Goal: Task Accomplishment & Management: Manage account settings

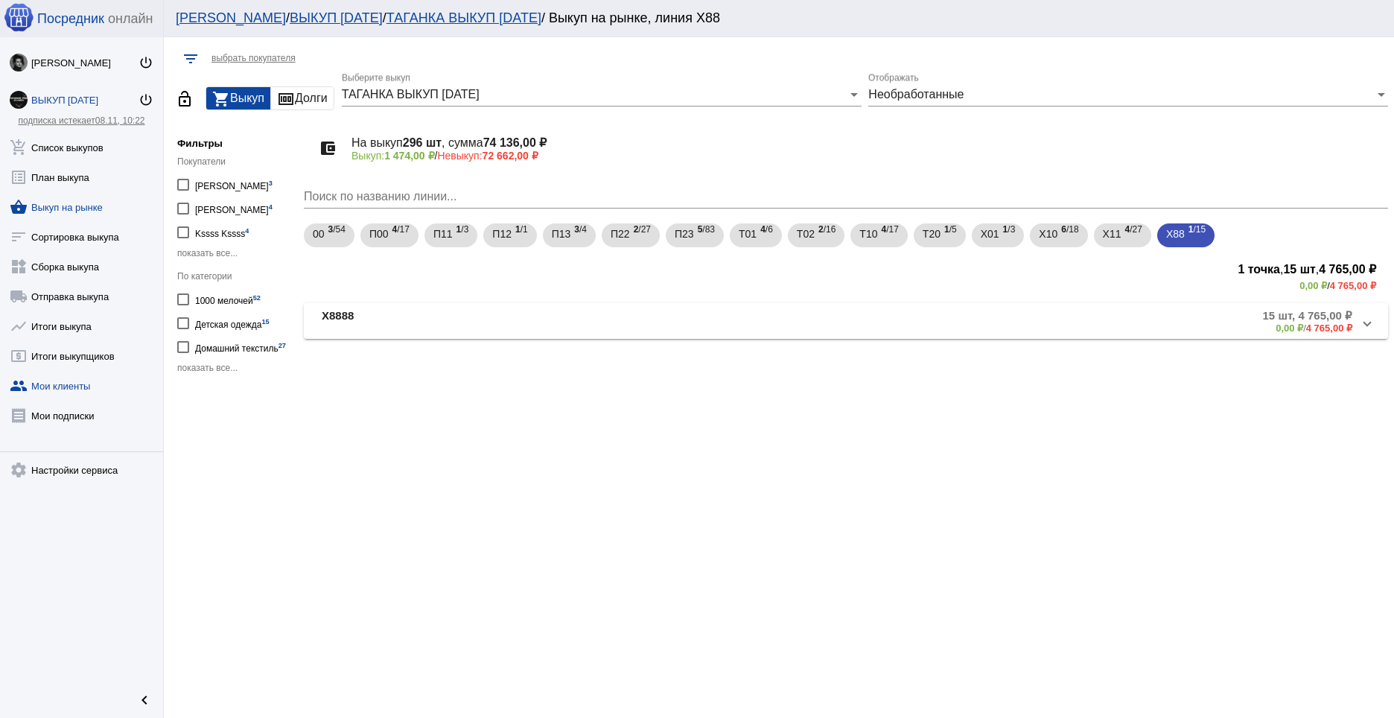
click at [62, 369] on link "group Мои клиенты" at bounding box center [81, 383] width 163 height 30
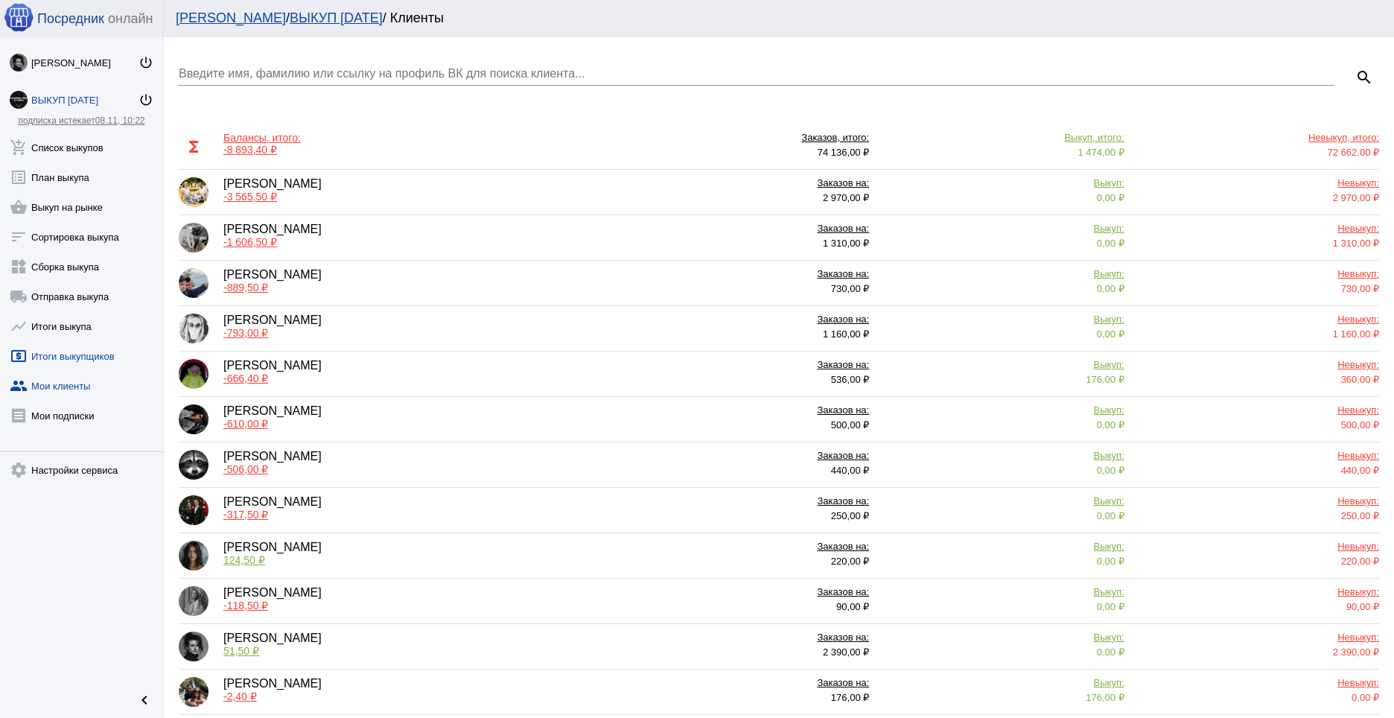
click at [81, 360] on link "local_atm Итоги выкупщиков" at bounding box center [81, 353] width 163 height 30
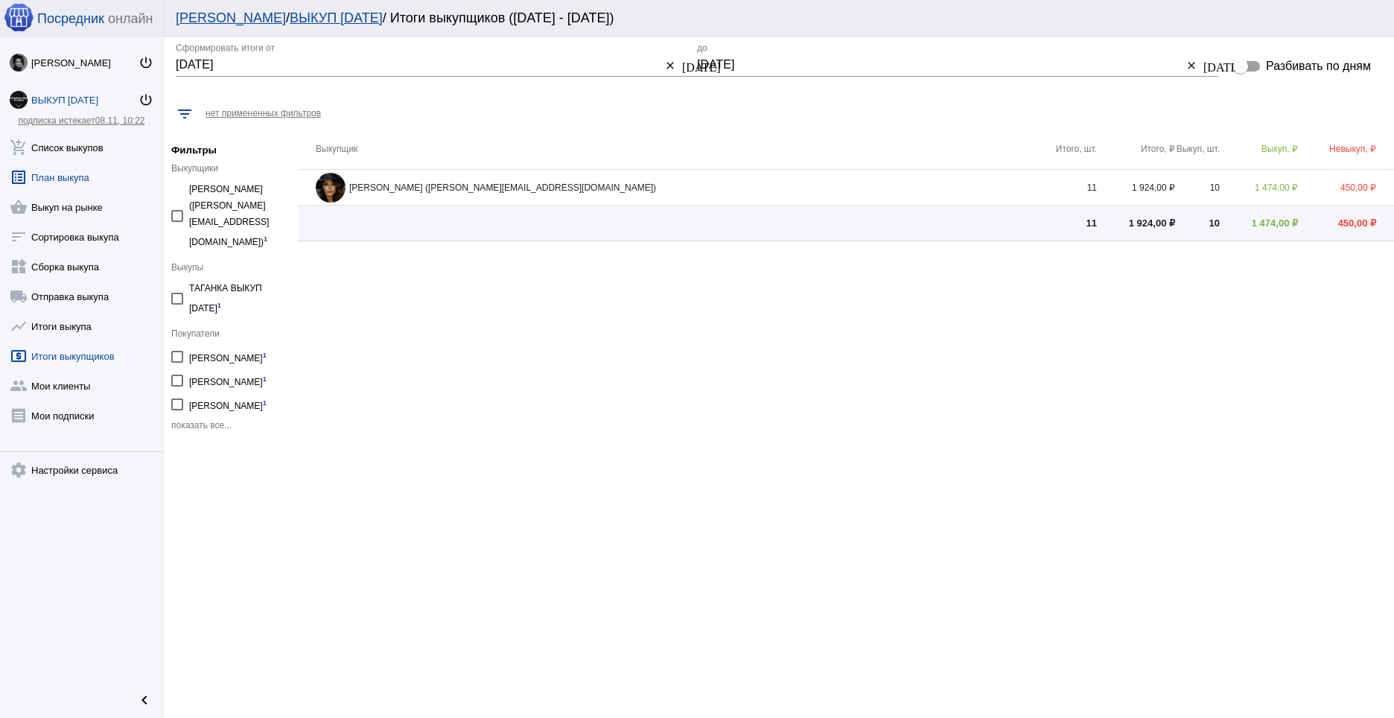
click at [69, 184] on link "list_alt План выкупа" at bounding box center [81, 174] width 163 height 30
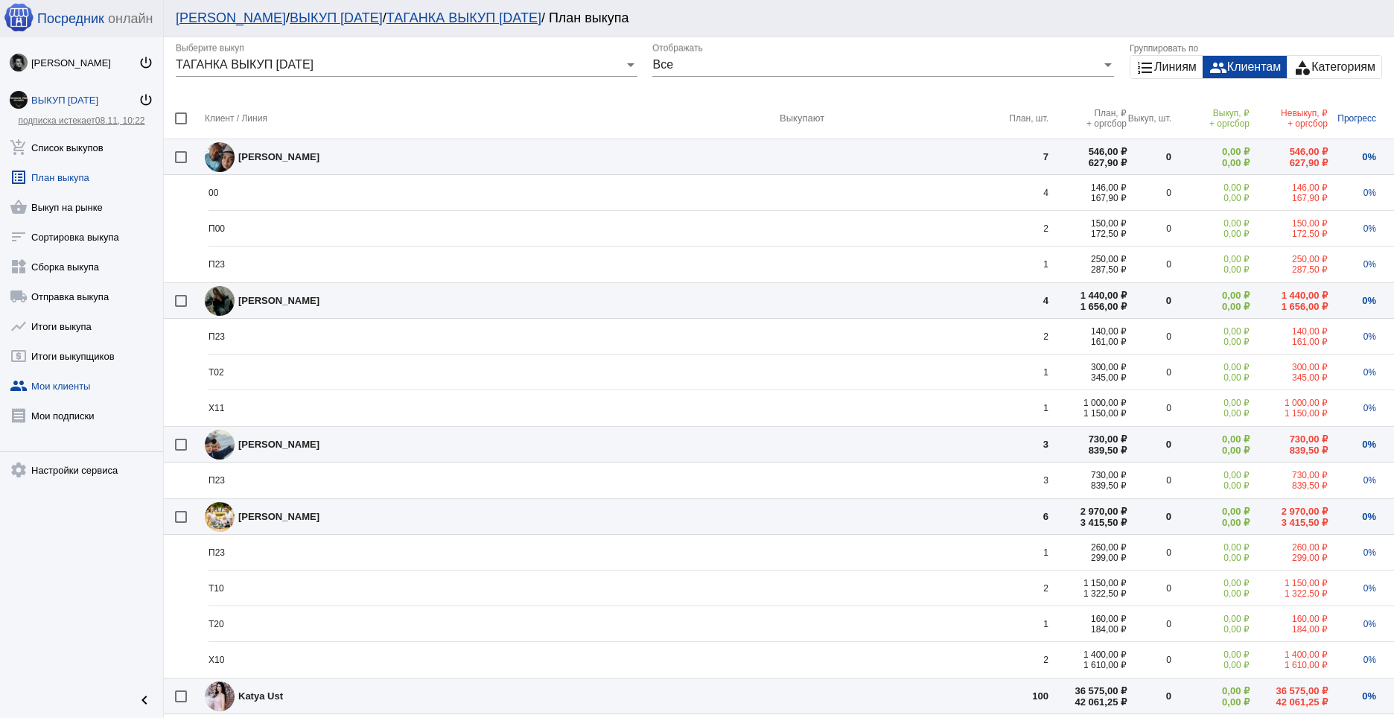
click at [71, 374] on link "group Мои клиенты" at bounding box center [81, 383] width 163 height 30
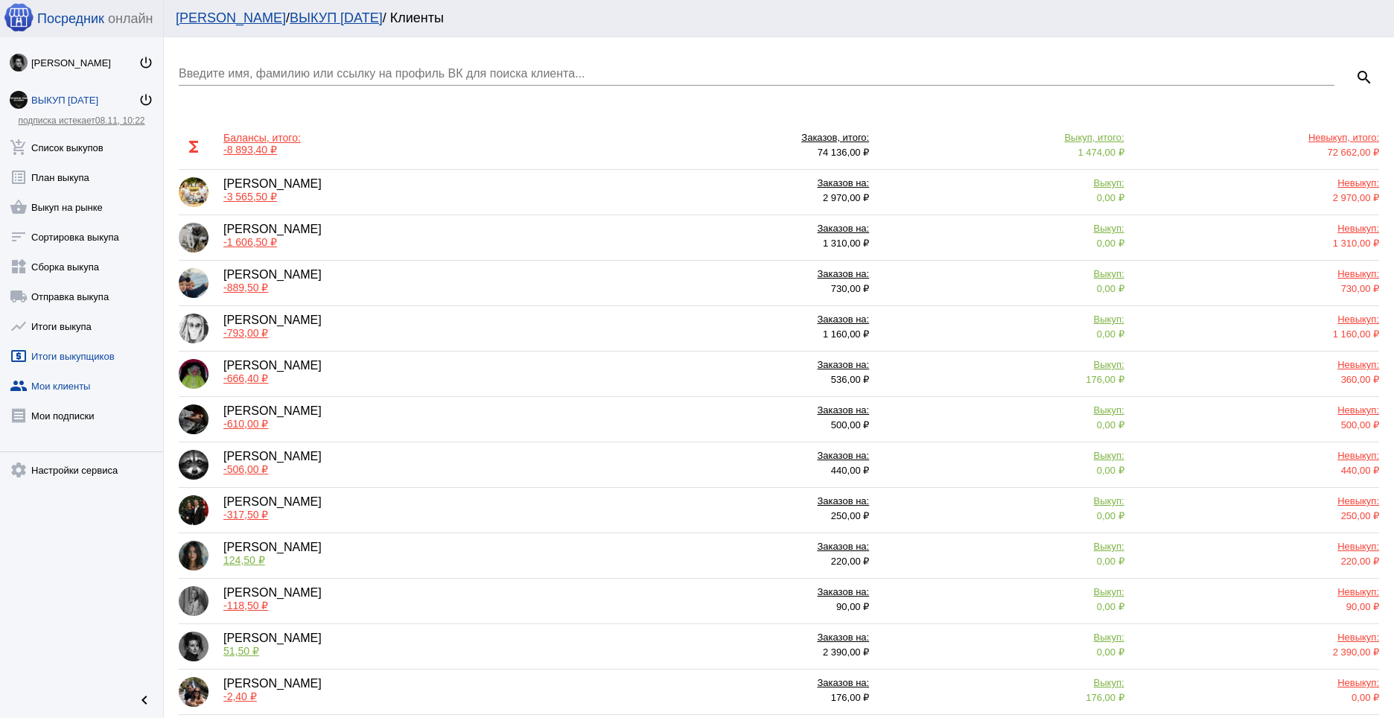
click at [69, 358] on link "local_atm Итоги выкупщиков" at bounding box center [81, 353] width 163 height 30
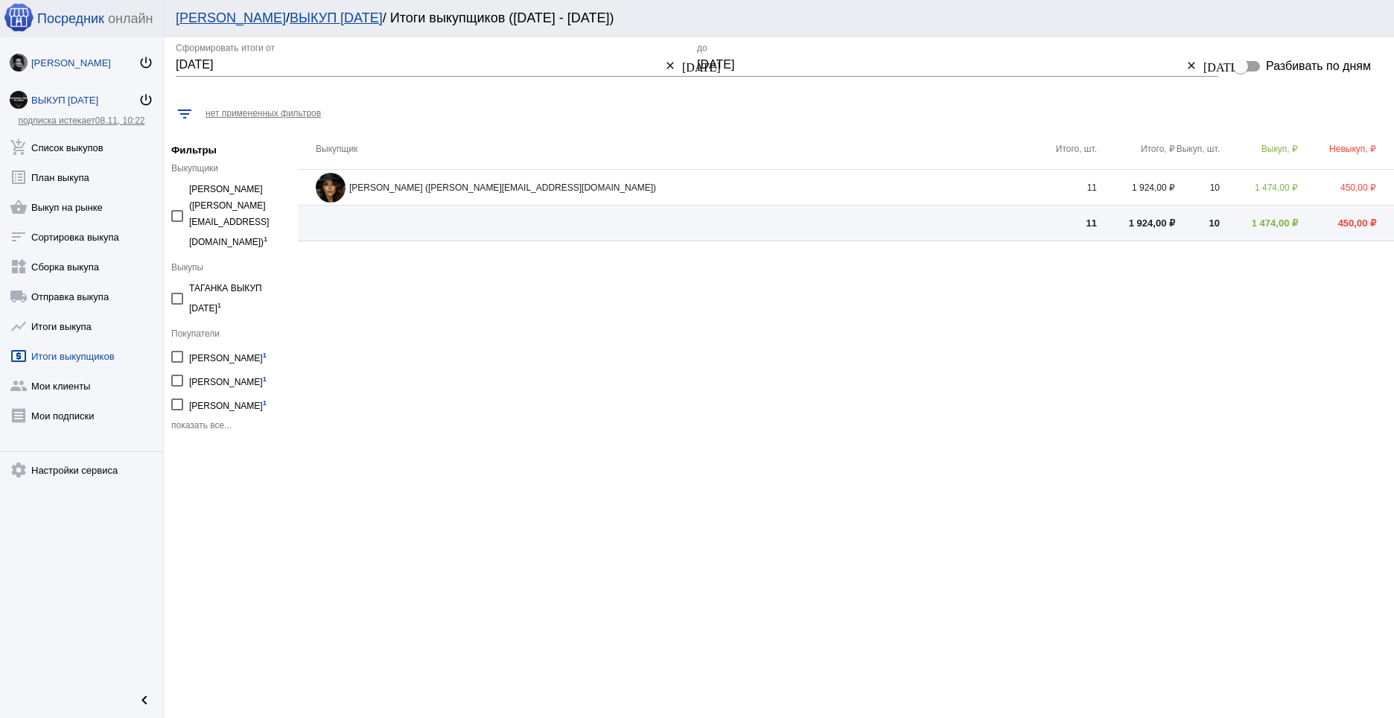
click at [93, 74] on link "Елизавета Авдевнина power_settings_new" at bounding box center [81, 60] width 163 height 30
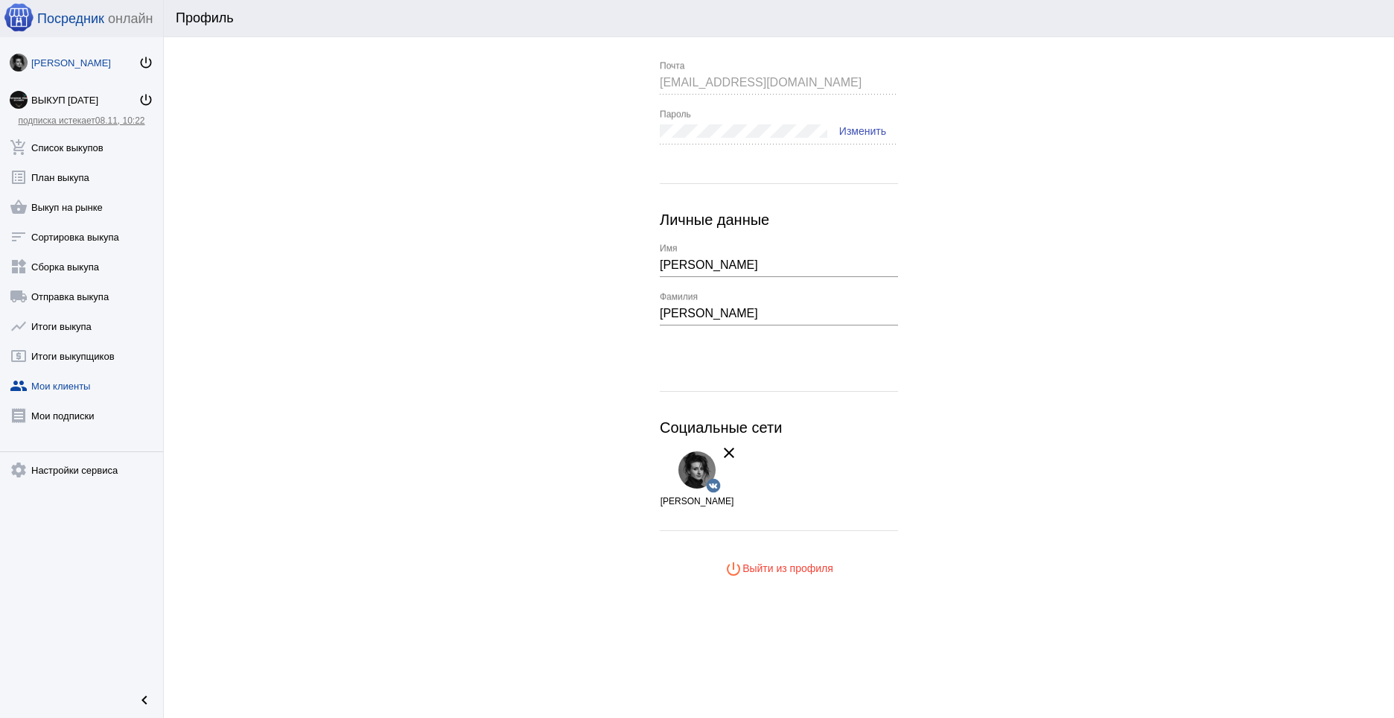
click at [83, 374] on link "group Мои клиенты" at bounding box center [81, 383] width 163 height 30
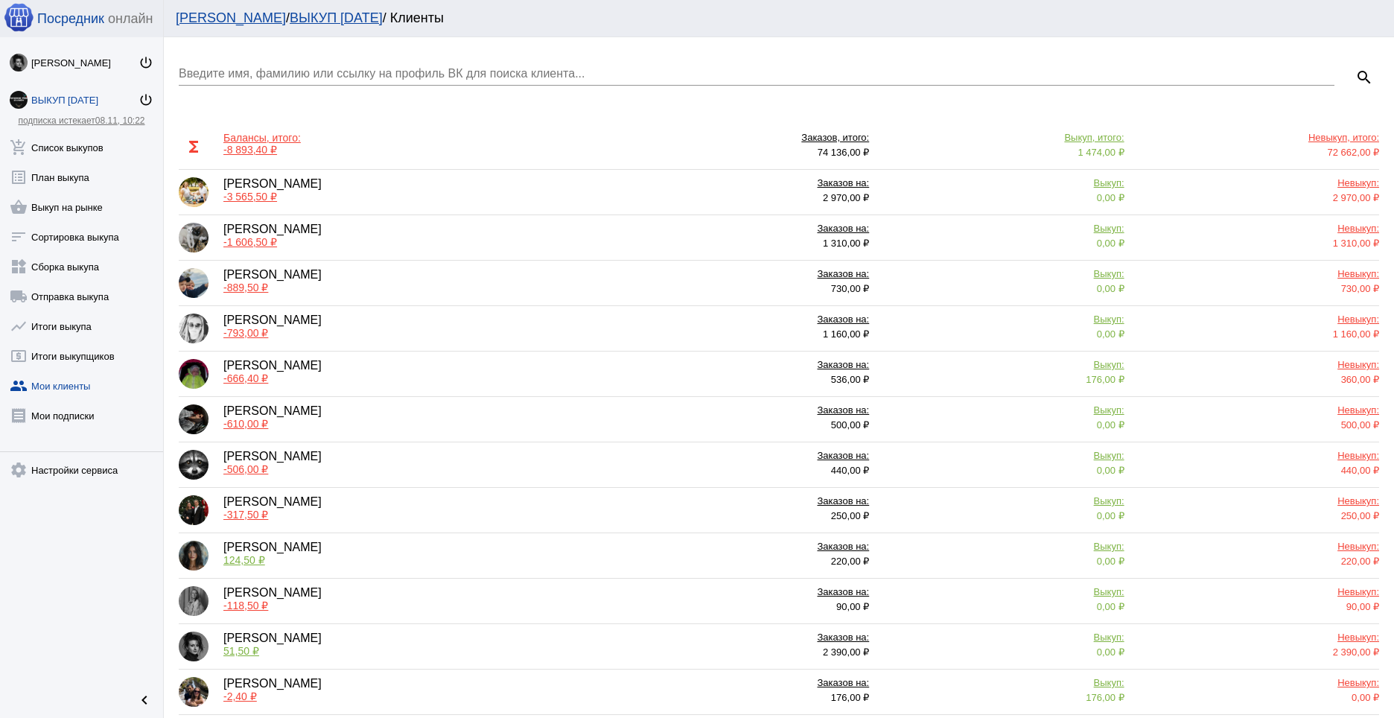
click at [258, 196] on span "-3 565,50 ₽" at bounding box center [250, 197] width 54 height 12
click at [245, 423] on span "-610,00 ₽" at bounding box center [245, 424] width 45 height 12
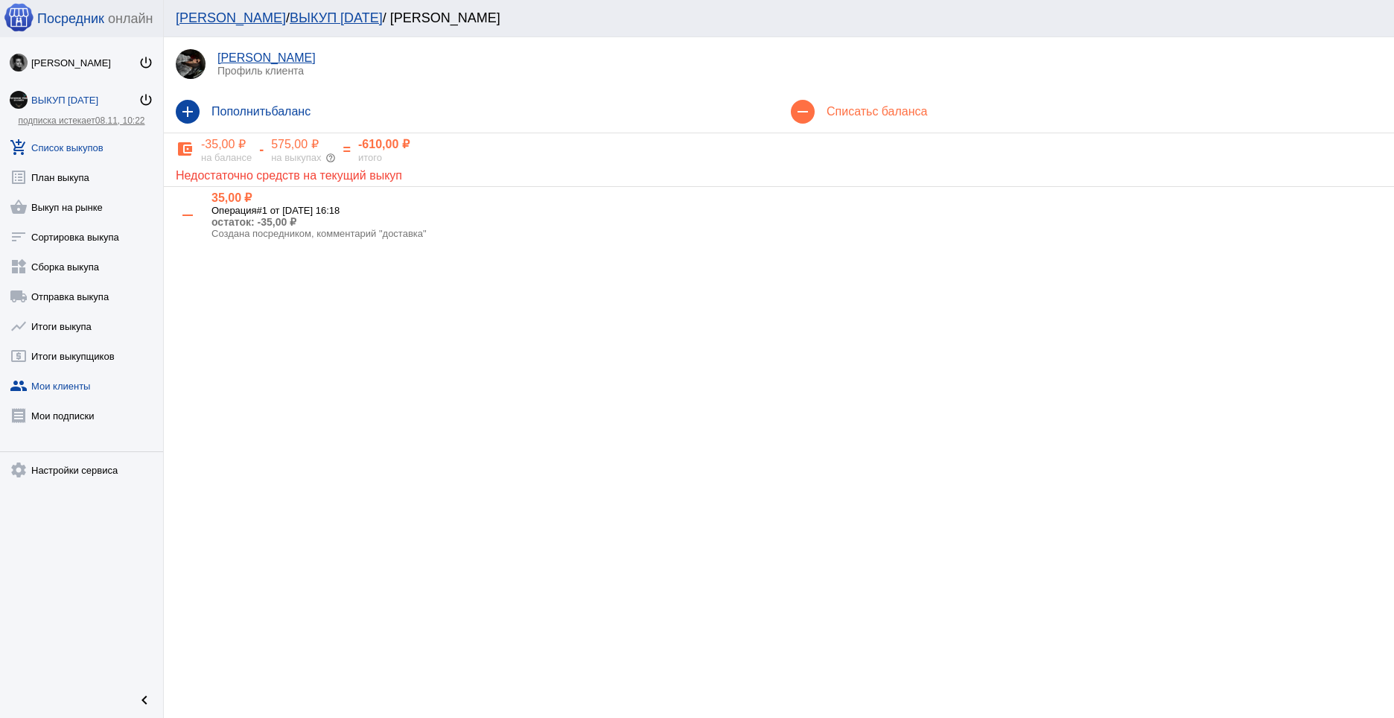
click at [60, 157] on link "add_shopping_cart Список выкупов" at bounding box center [81, 145] width 163 height 30
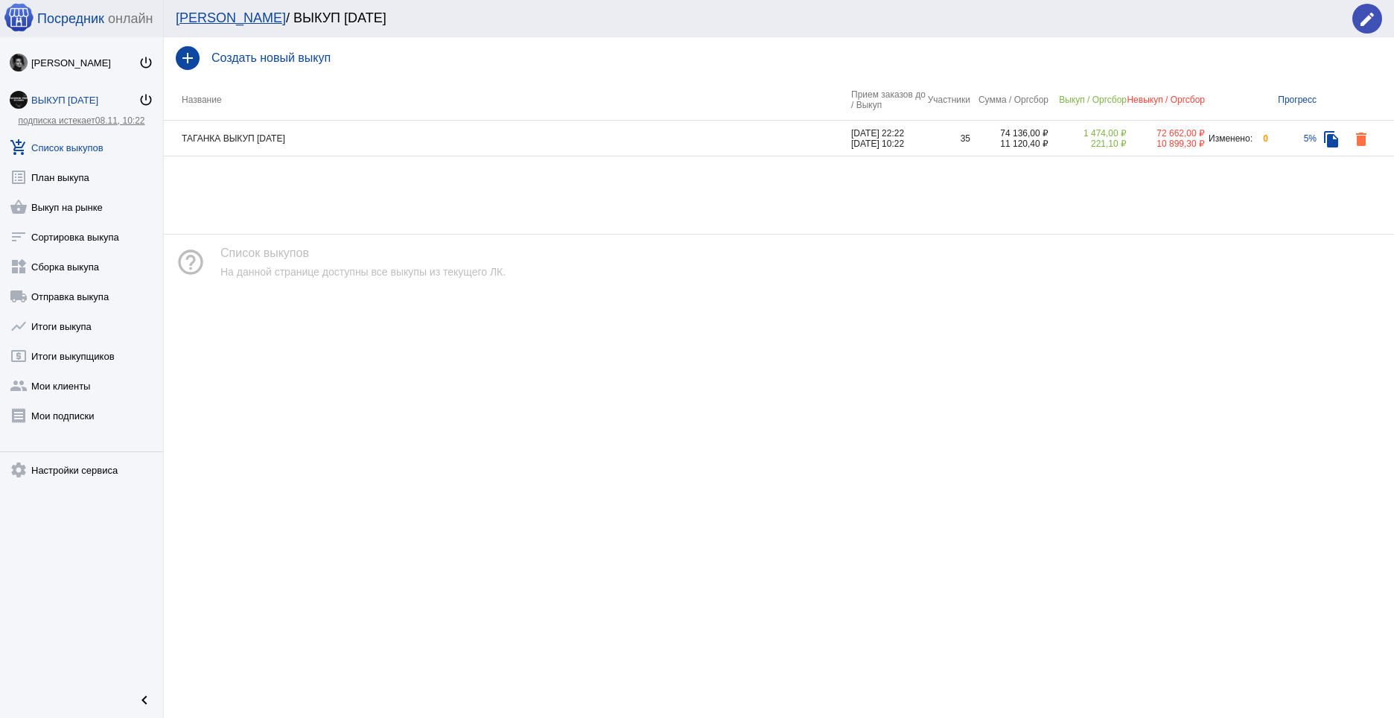
click at [292, 140] on td "ТАГАНКА ВЫКУП [DATE]" at bounding box center [507, 139] width 687 height 36
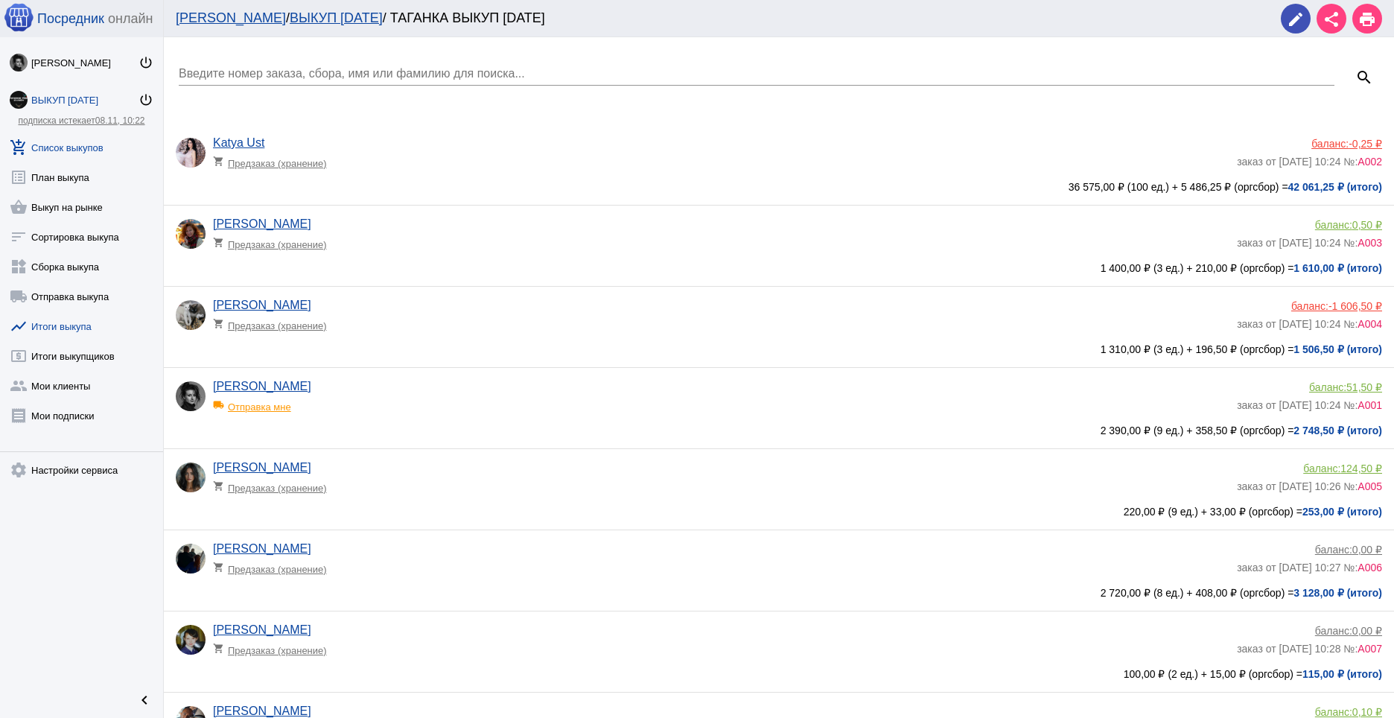
click at [78, 322] on link "show_chart Итоги выкупа" at bounding box center [81, 323] width 163 height 30
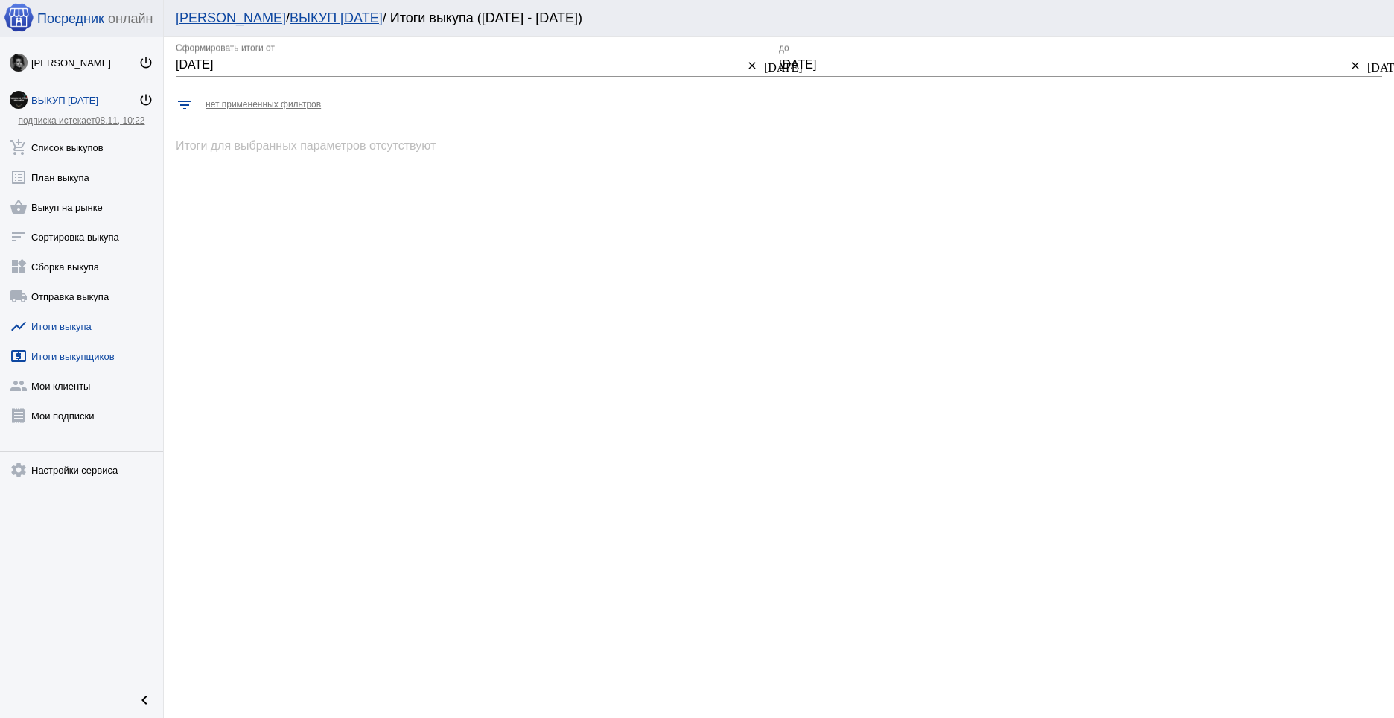
click at [80, 339] on link "local_atm Итоги выкупщиков" at bounding box center [81, 353] width 163 height 30
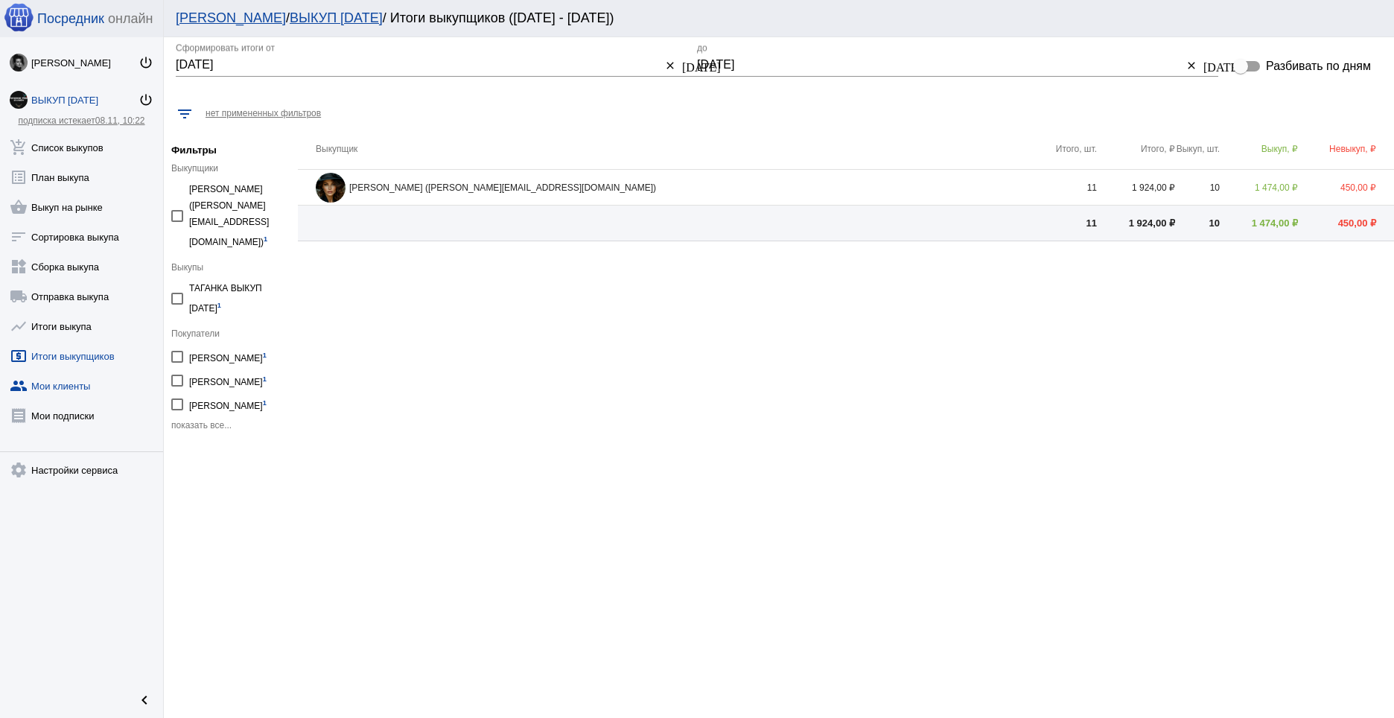
click at [82, 383] on link "group Мои клиенты" at bounding box center [81, 383] width 163 height 30
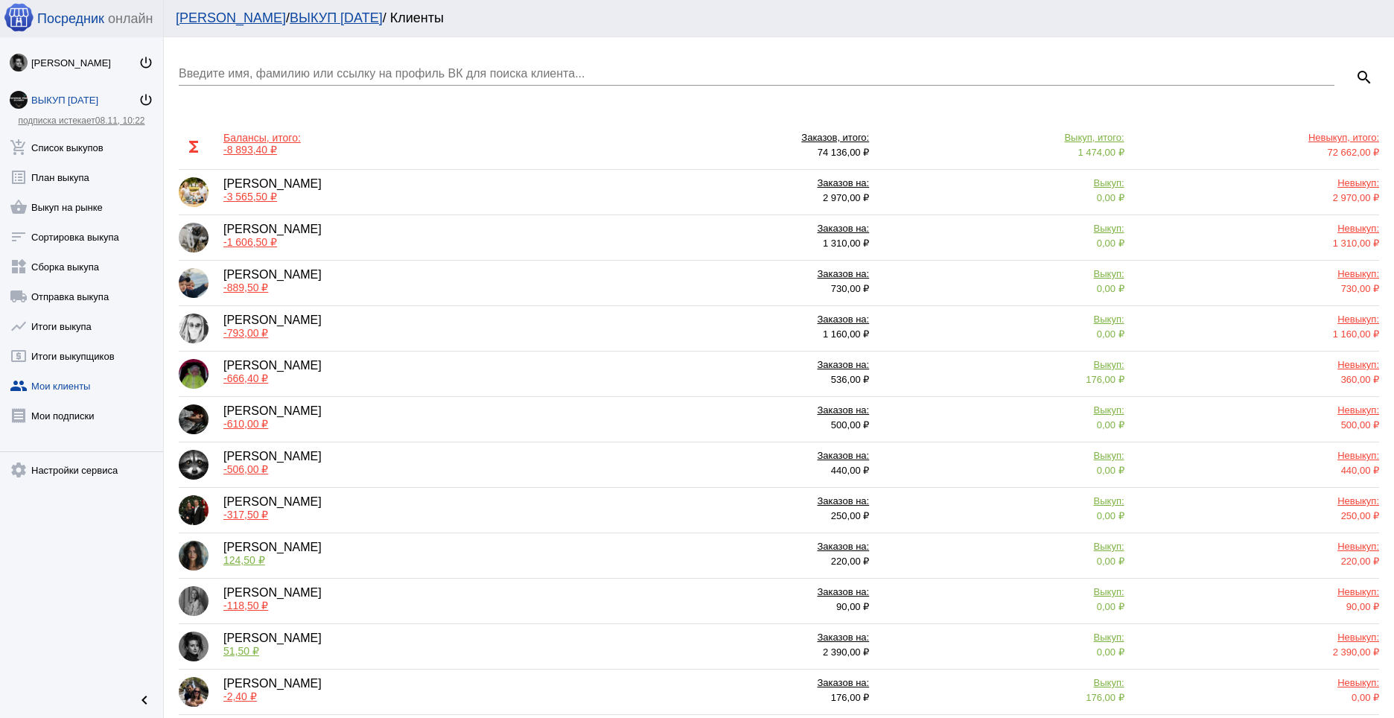
click at [253, 243] on span "-1 606,50 ₽" at bounding box center [250, 242] width 54 height 12
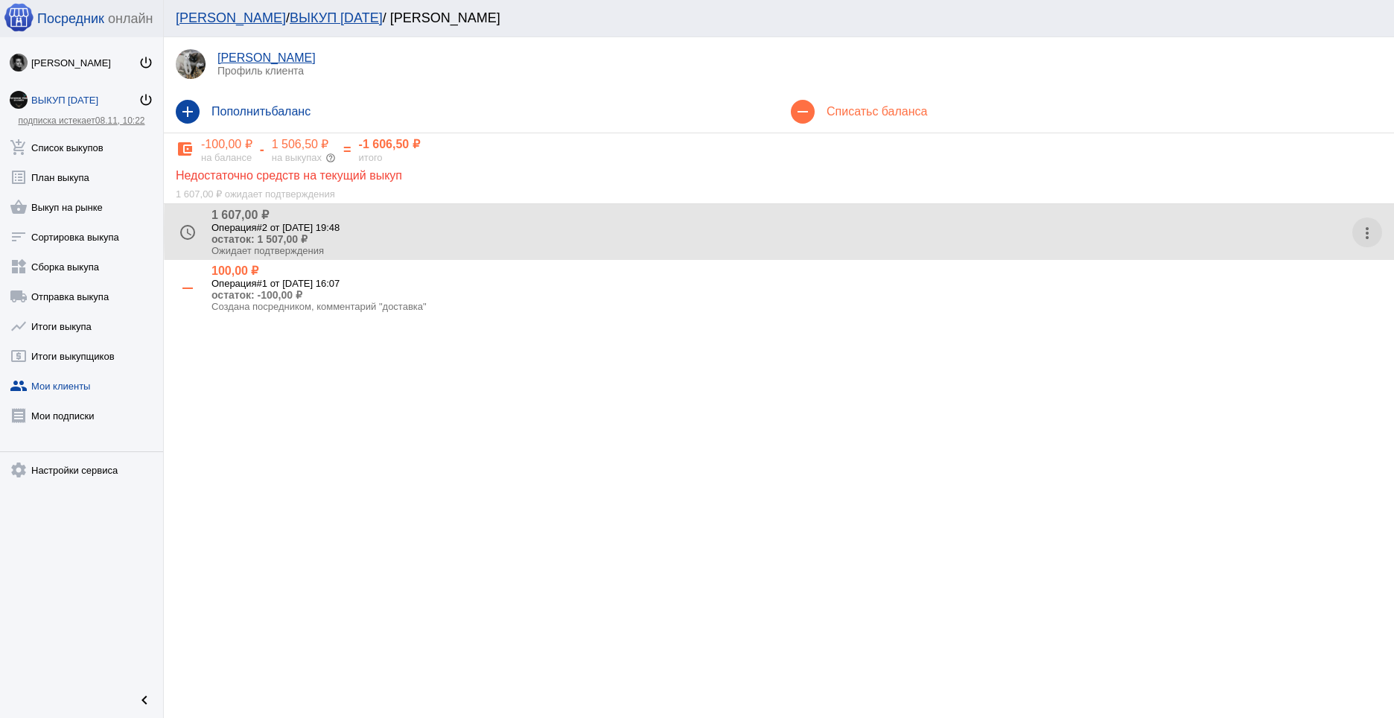
click at [1367, 232] on mat-icon "more_vert" at bounding box center [1367, 233] width 24 height 24
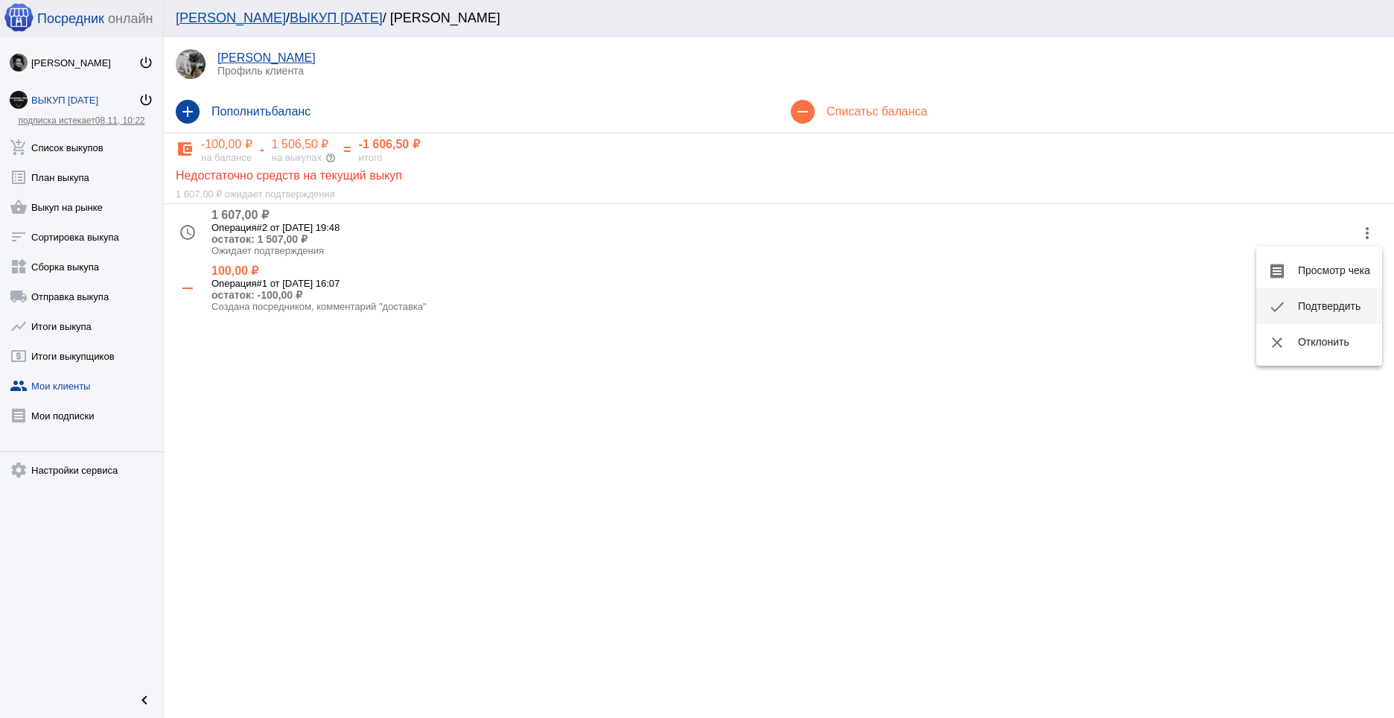
click at [1323, 311] on button "check Подтвердить" at bounding box center [1319, 306] width 126 height 36
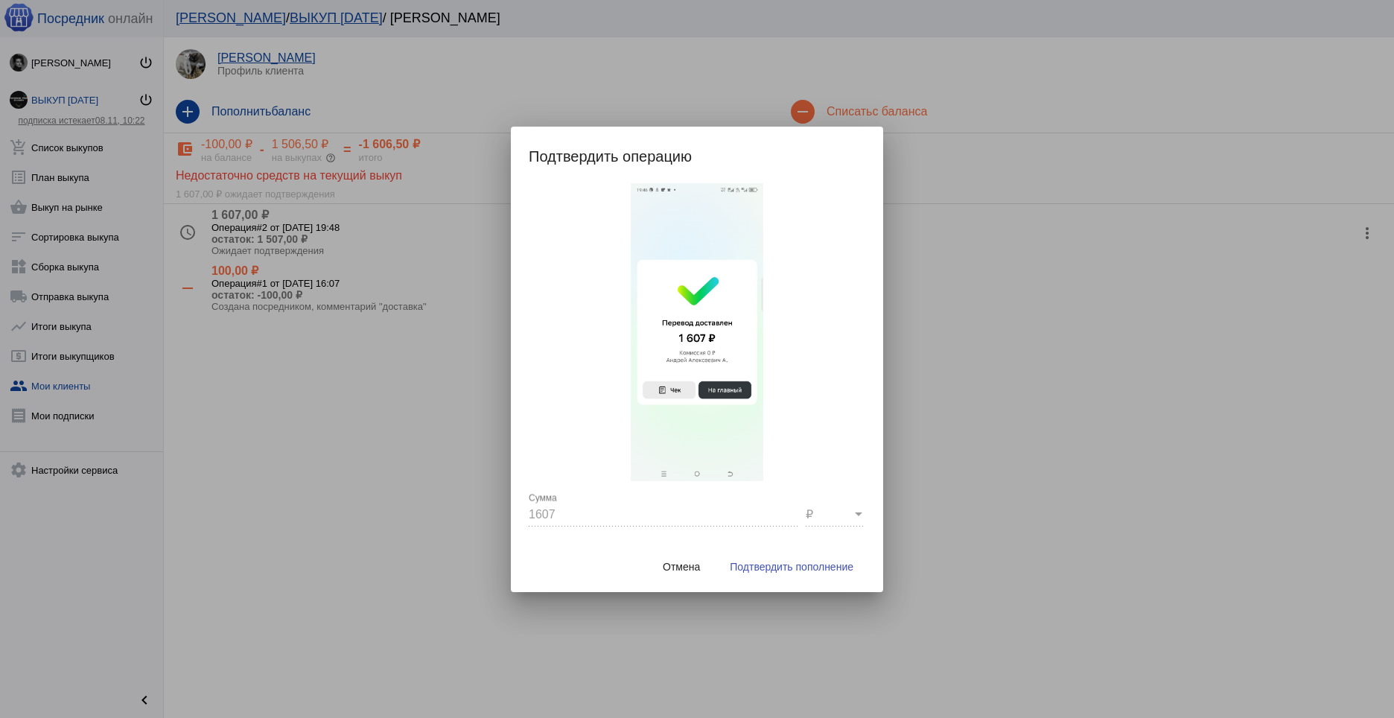
click at [806, 569] on span "Подтвердить пополнение" at bounding box center [792, 567] width 124 height 12
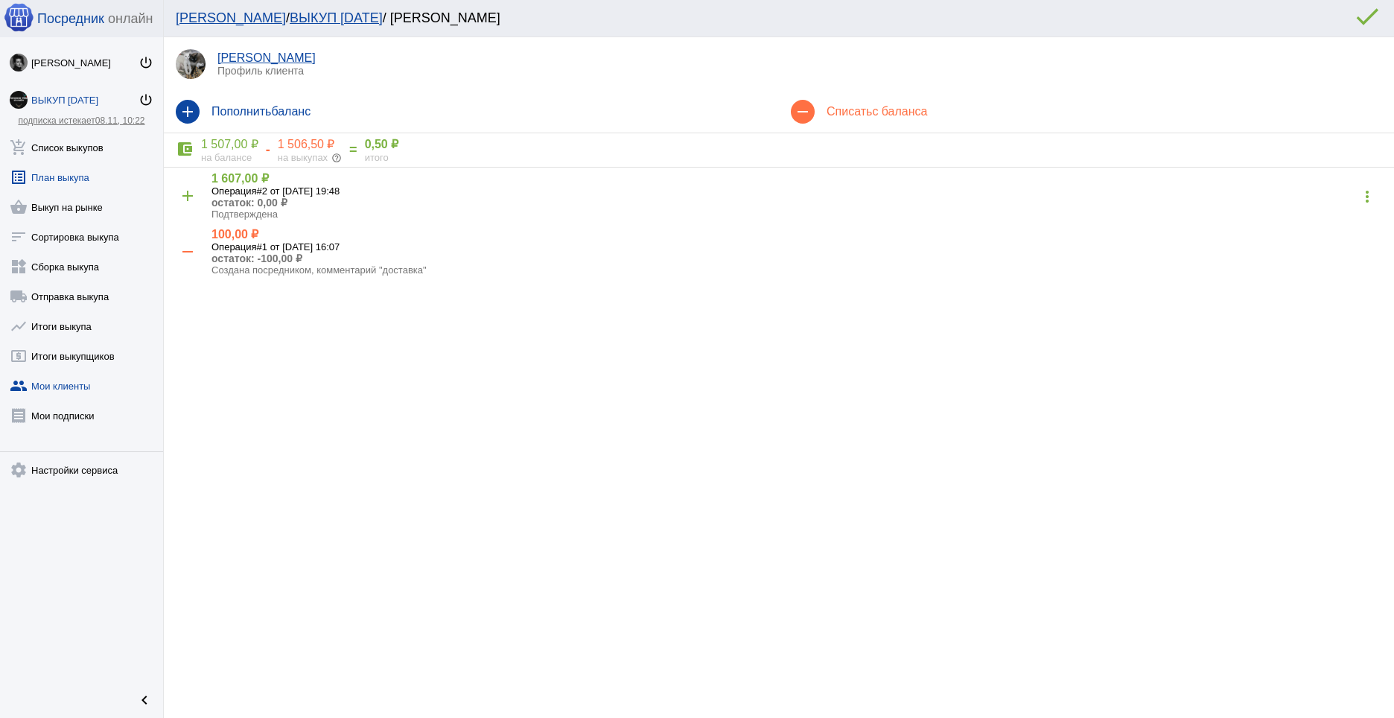
click at [74, 162] on link "list_alt План выкупа" at bounding box center [81, 174] width 163 height 30
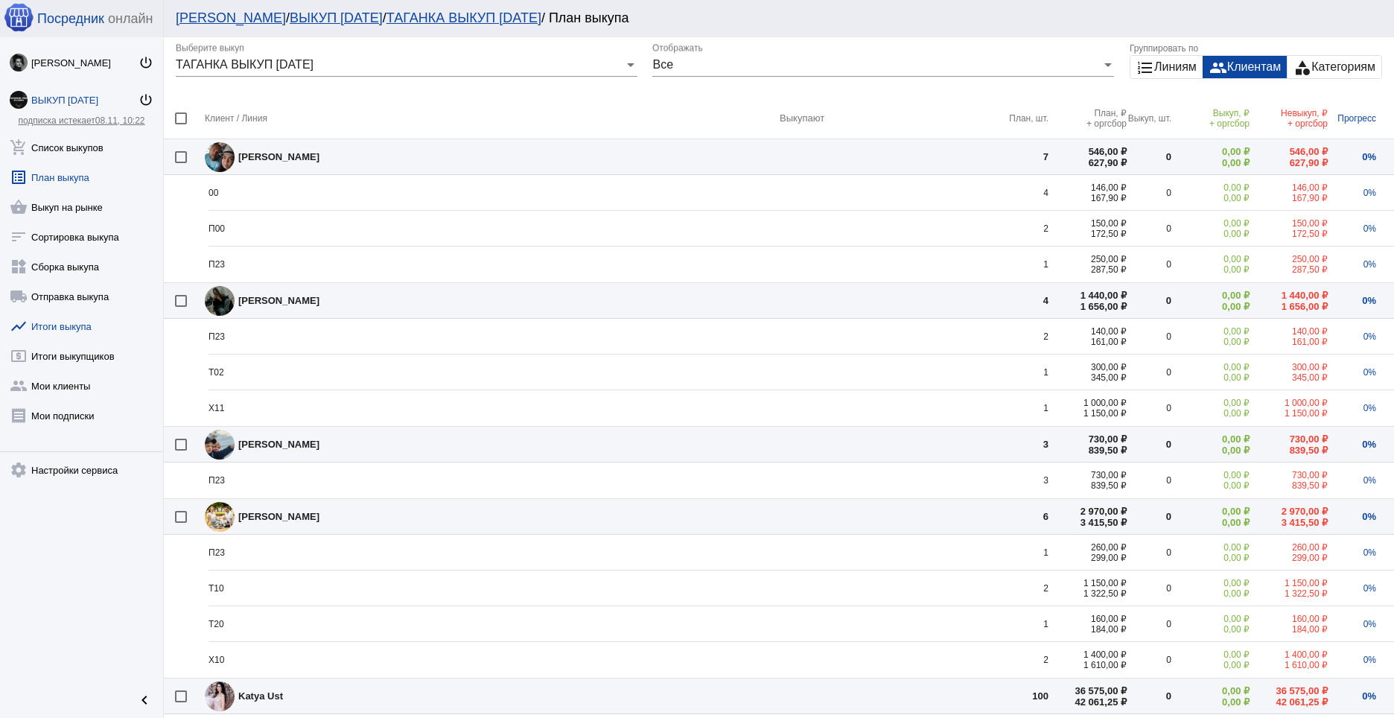
click at [79, 337] on link "show_chart Итоги выкупа" at bounding box center [81, 323] width 163 height 30
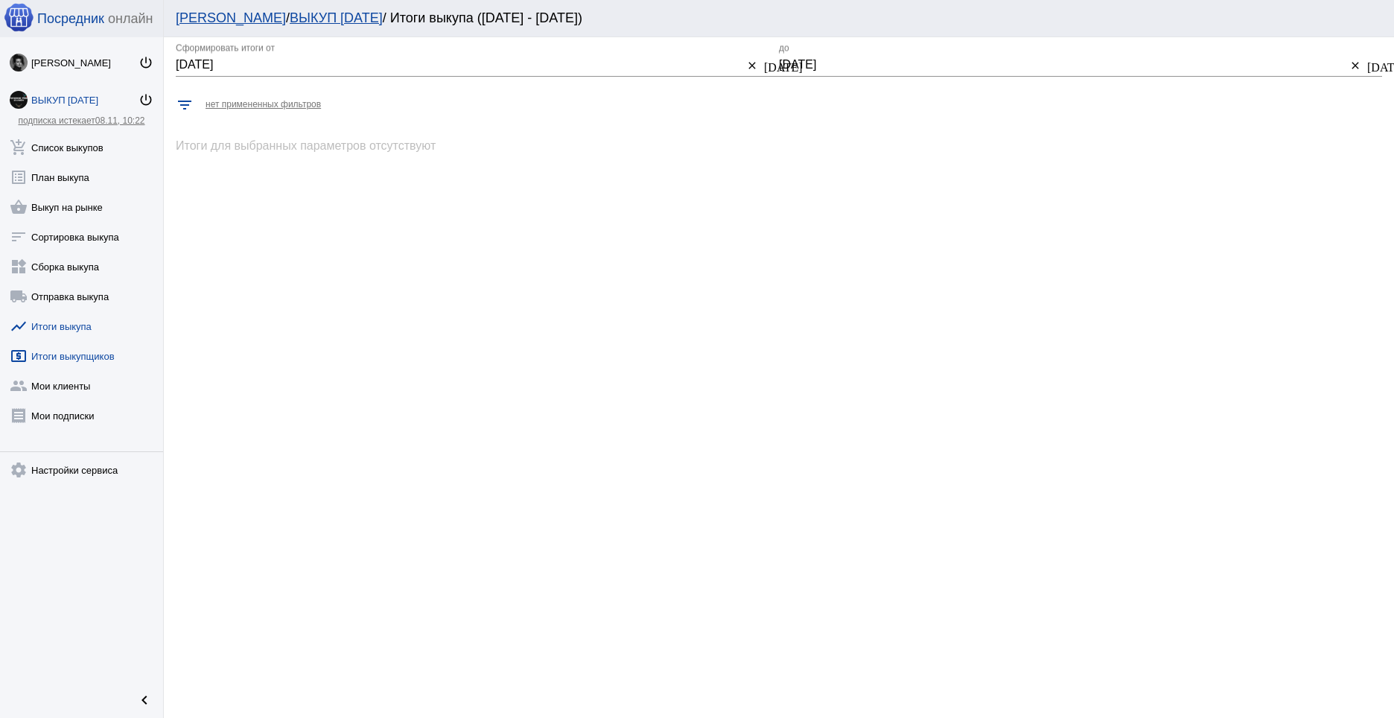
click at [77, 357] on link "local_atm Итоги выкупщиков" at bounding box center [81, 353] width 163 height 30
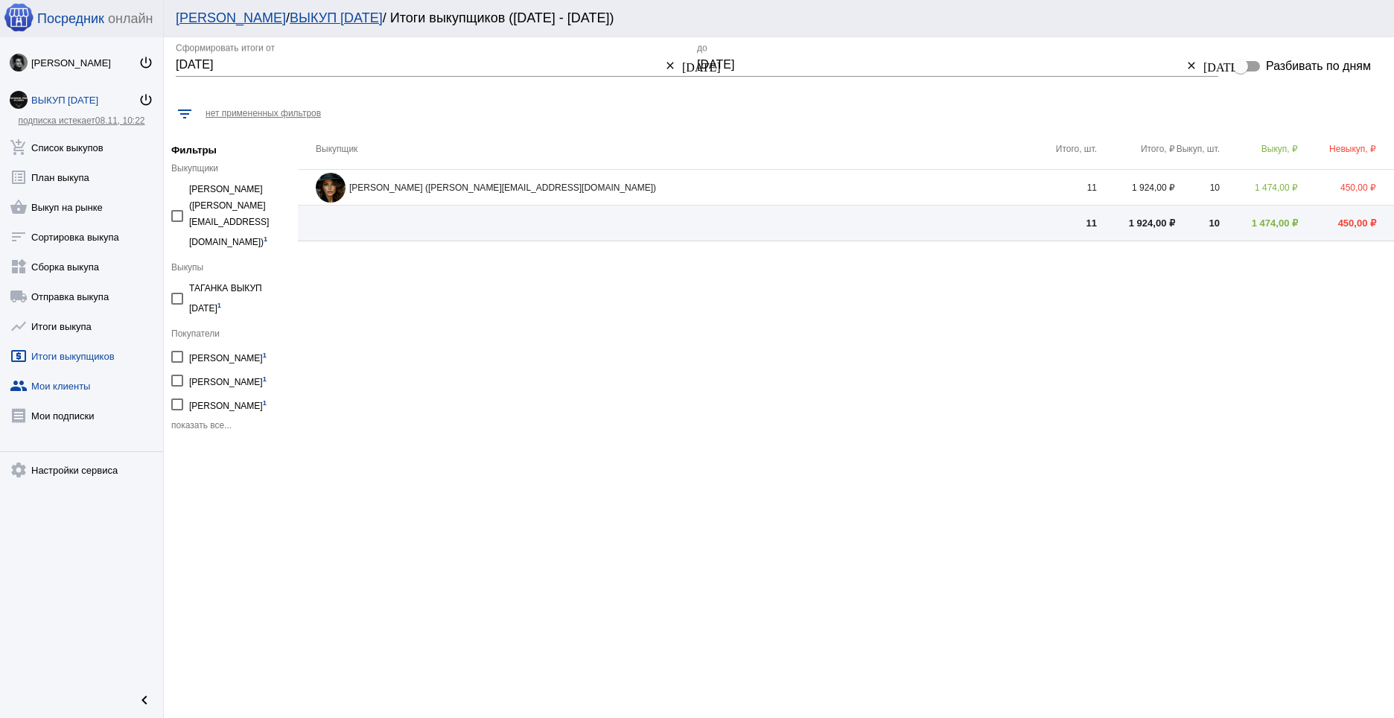
click at [74, 387] on link "group Мои клиенты" at bounding box center [81, 383] width 163 height 30
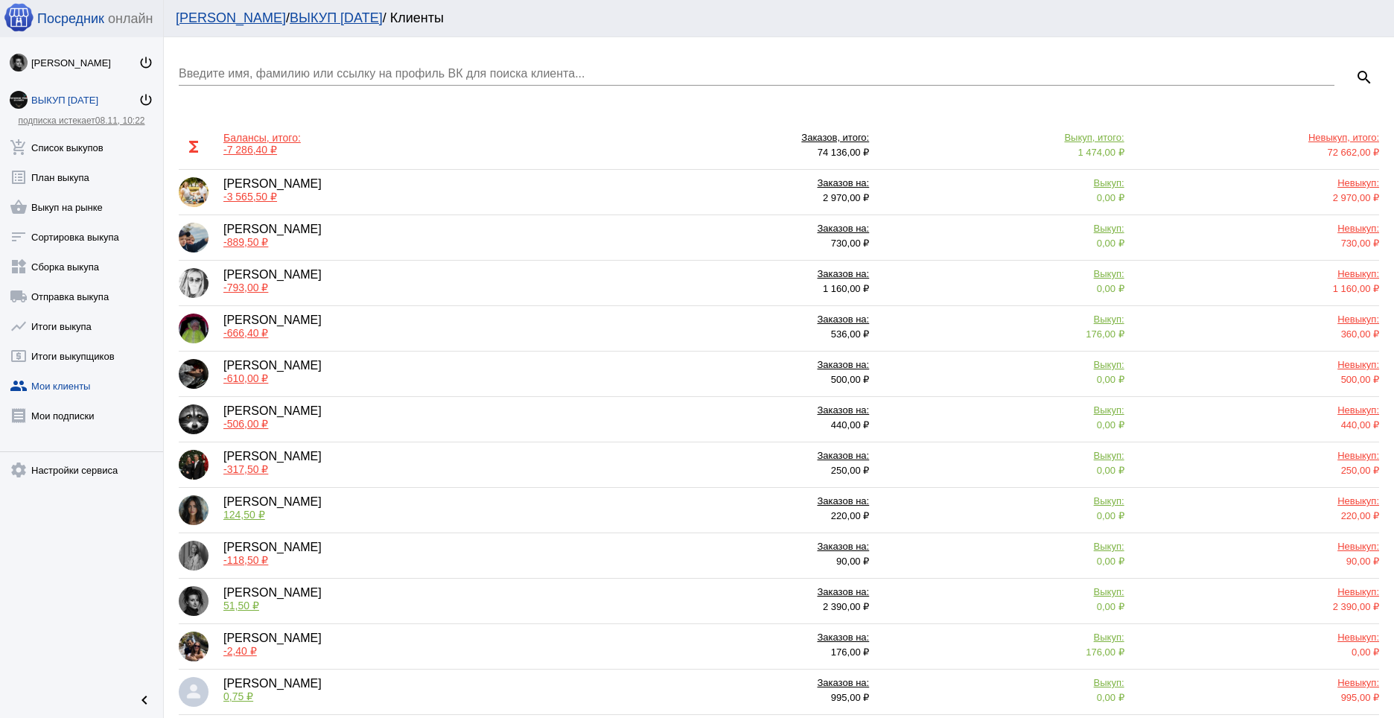
click at [349, 366] on div "Ольга Воробьёва -610,00 ₽" at bounding box center [397, 374] width 436 height 30
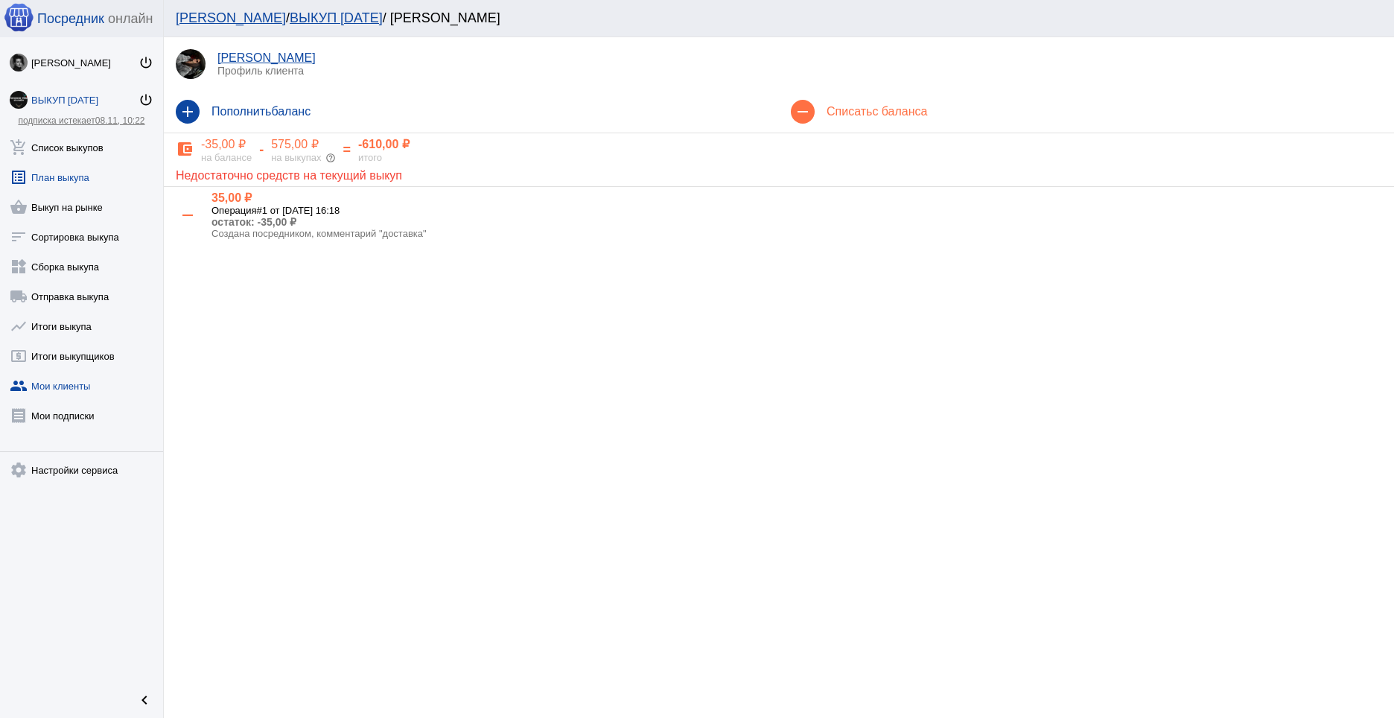
click at [74, 179] on link "list_alt План выкупа" at bounding box center [81, 174] width 163 height 30
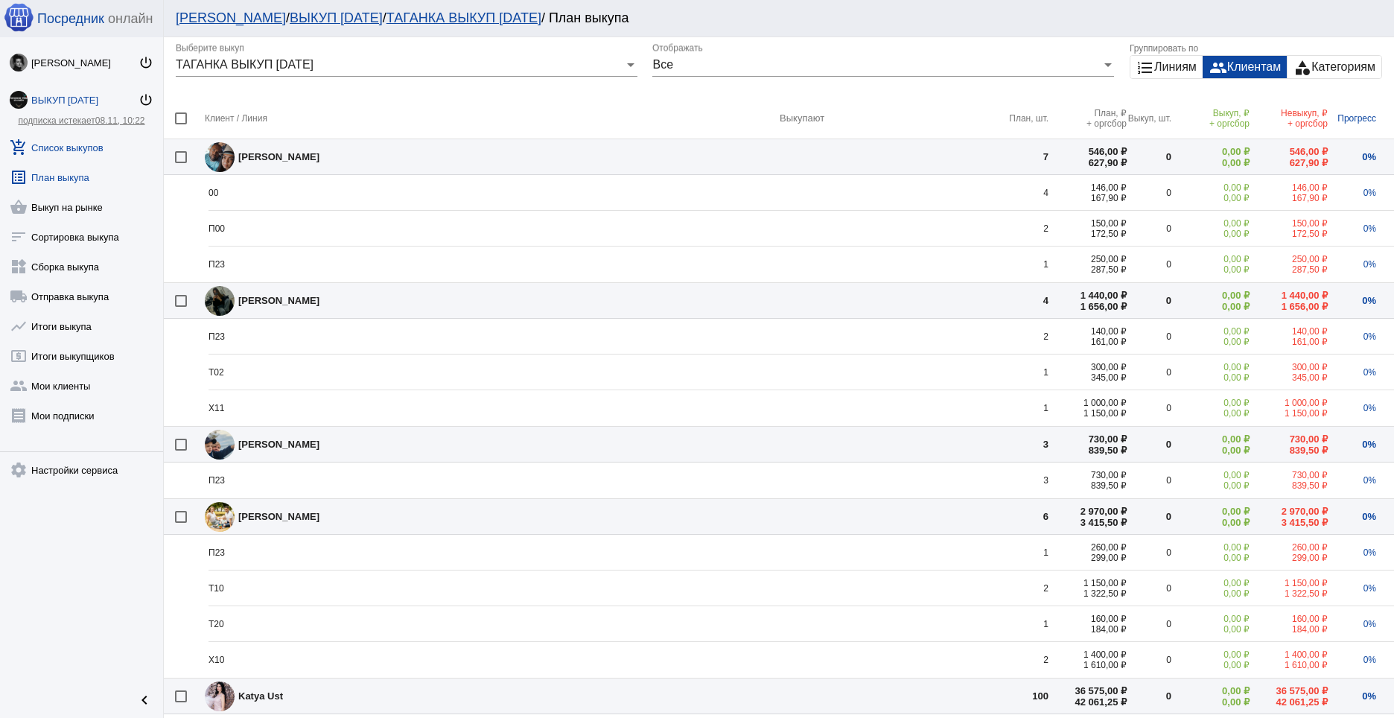
click at [52, 145] on link "add_shopping_cart Список выкупов" at bounding box center [81, 145] width 163 height 30
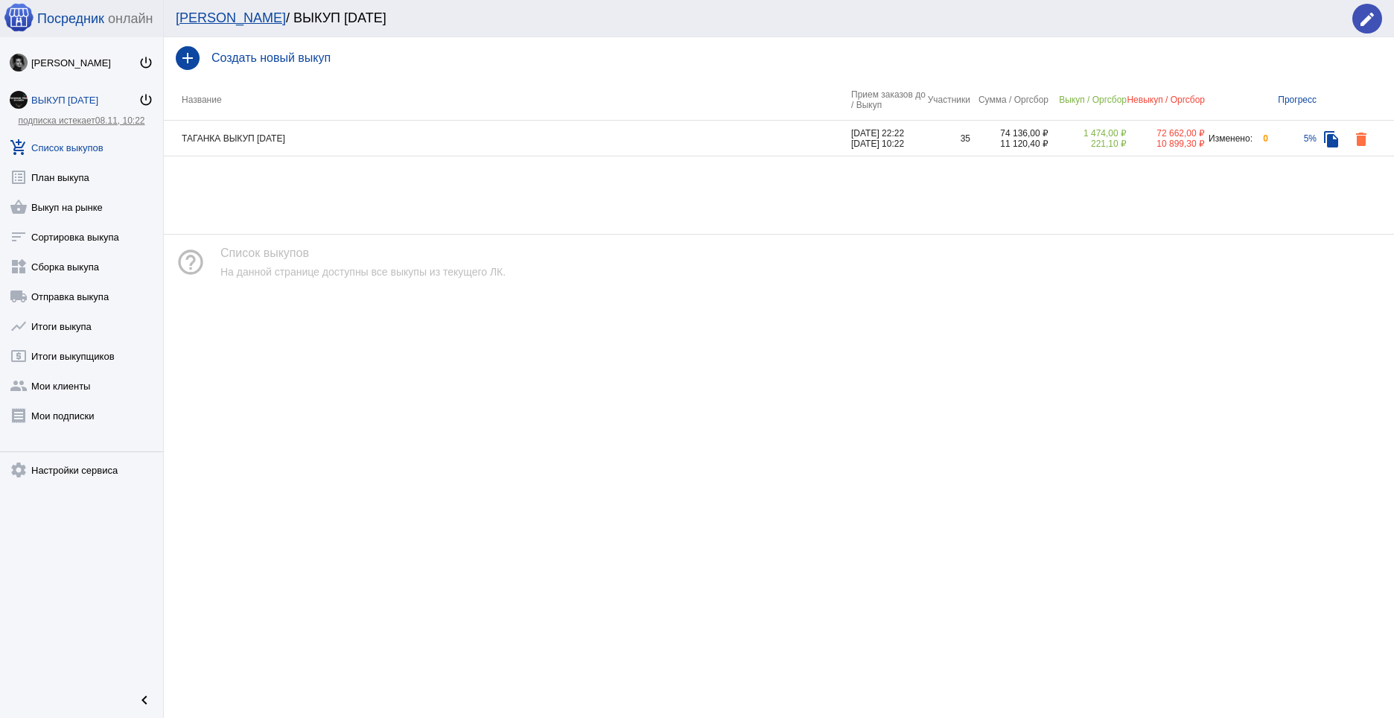
click at [399, 146] on td "ТАГАНКА ВЫКУП [DATE]" at bounding box center [507, 139] width 687 height 36
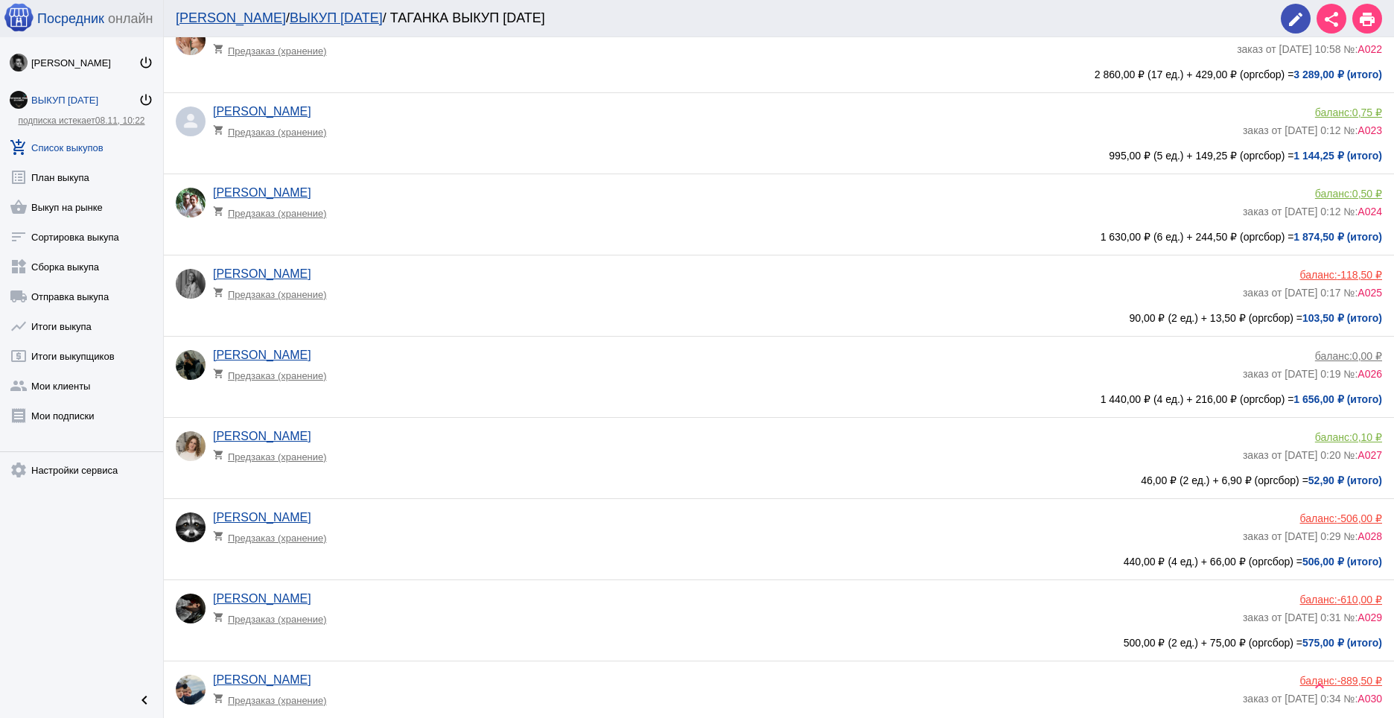
scroll to position [1824, 0]
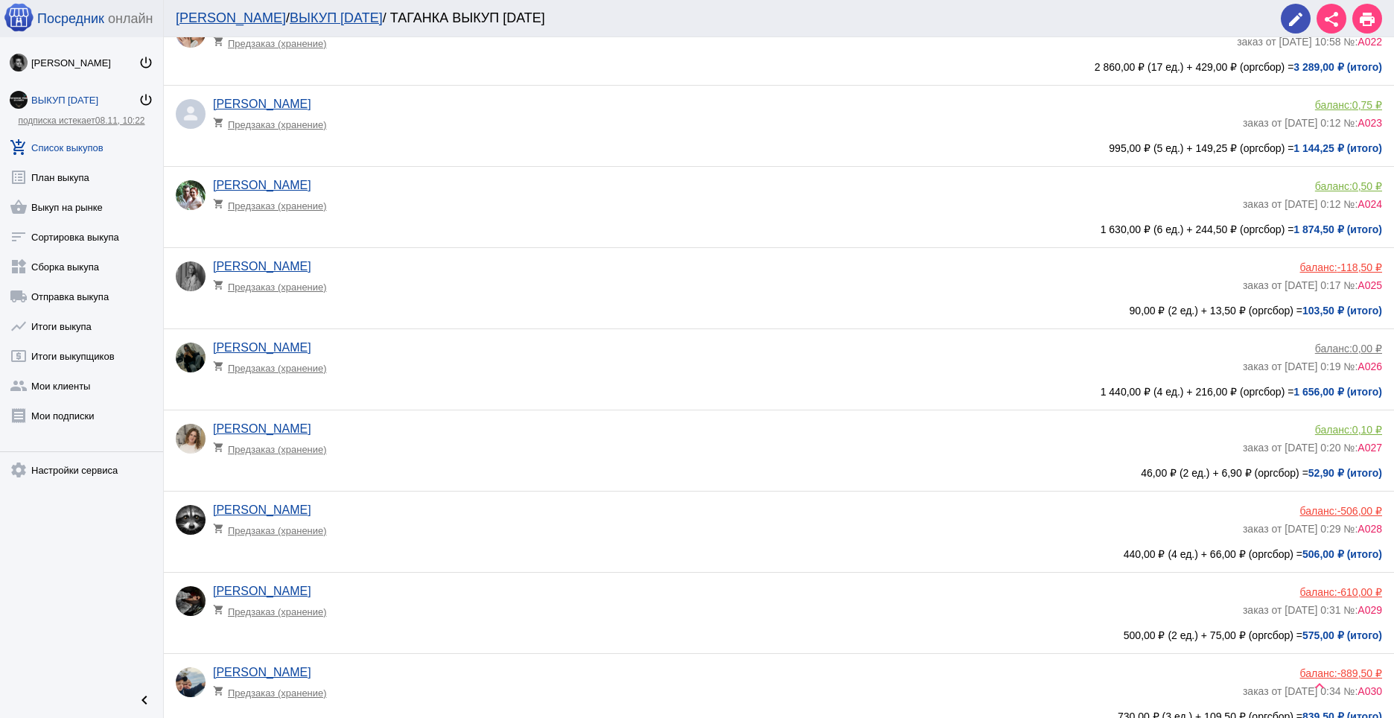
click at [856, 606] on app-delivery-type "shopping_cart Предзаказ (хранение)" at bounding box center [724, 607] width 1022 height 19
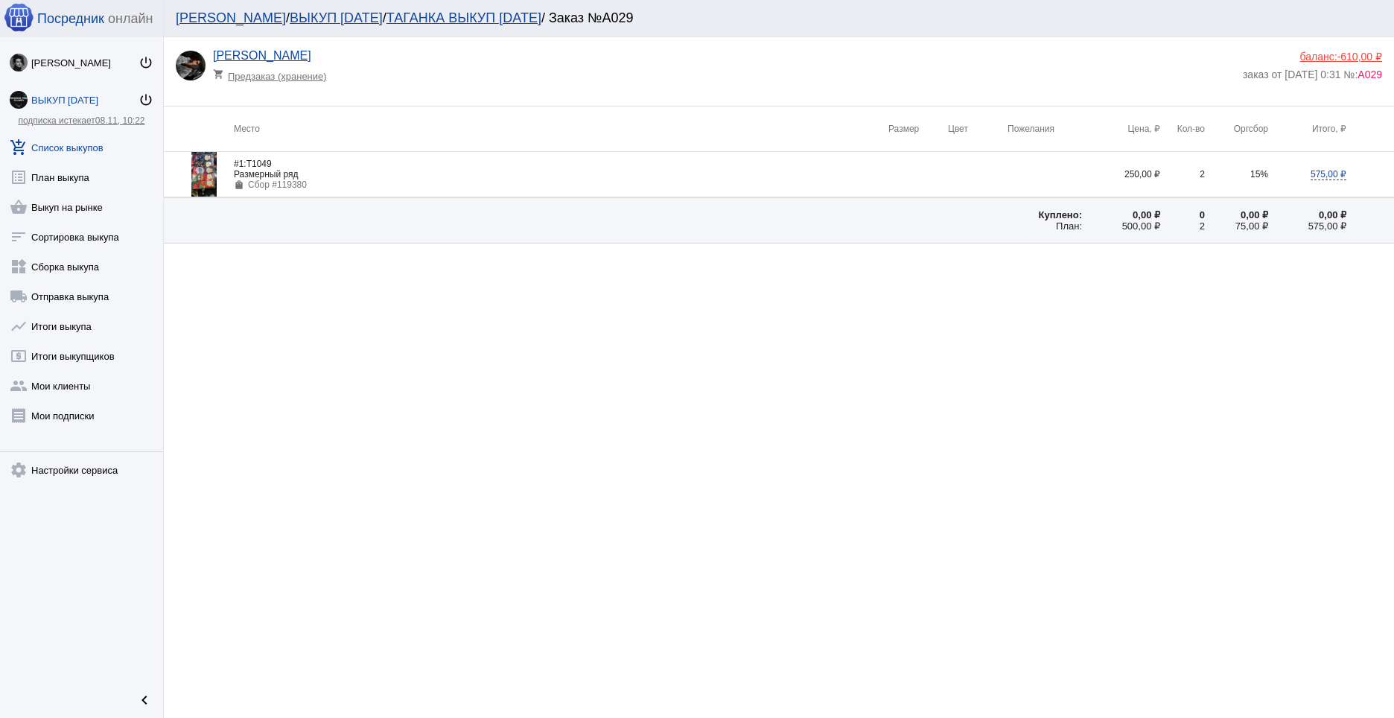
click at [1316, 54] on div "баланс: -610,00 ₽" at bounding box center [1312, 57] width 139 height 12
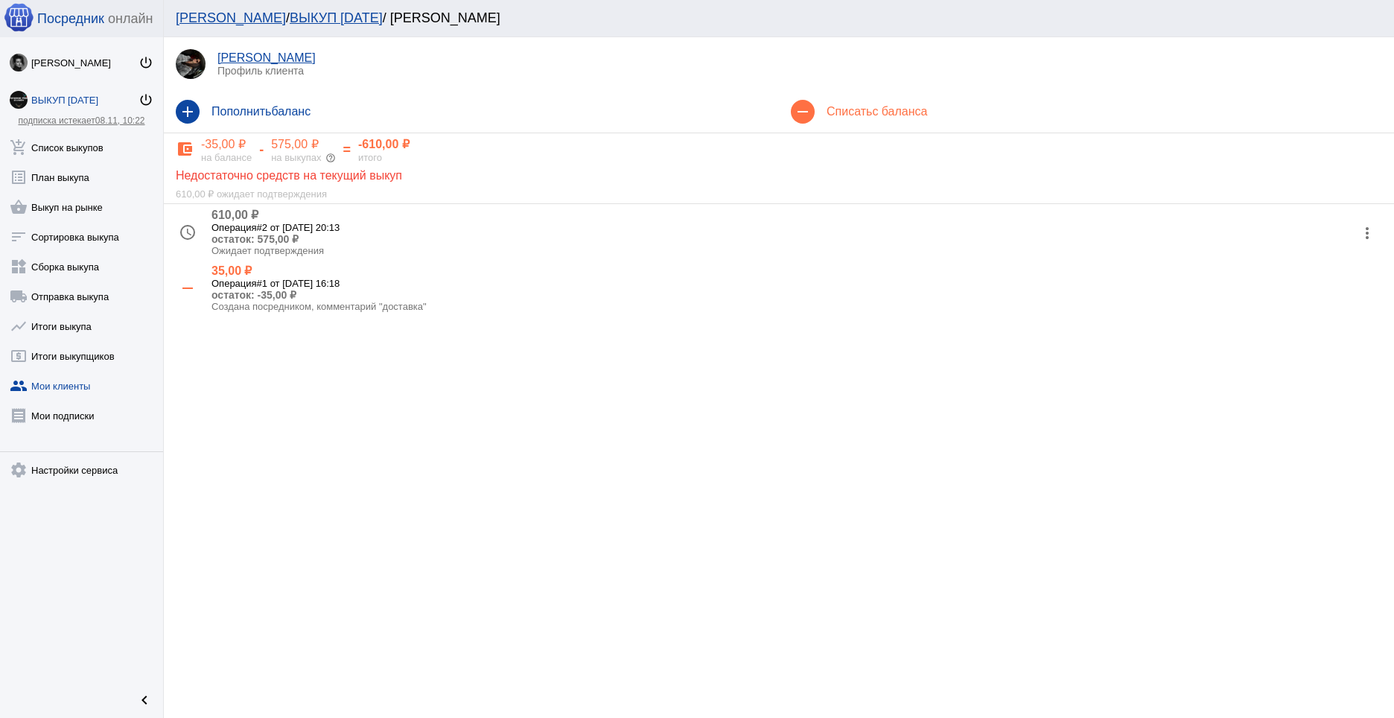
click at [1360, 225] on mat-icon "more_vert" at bounding box center [1367, 233] width 24 height 24
click at [1314, 311] on button "check Подтвердить" at bounding box center [1319, 306] width 126 height 36
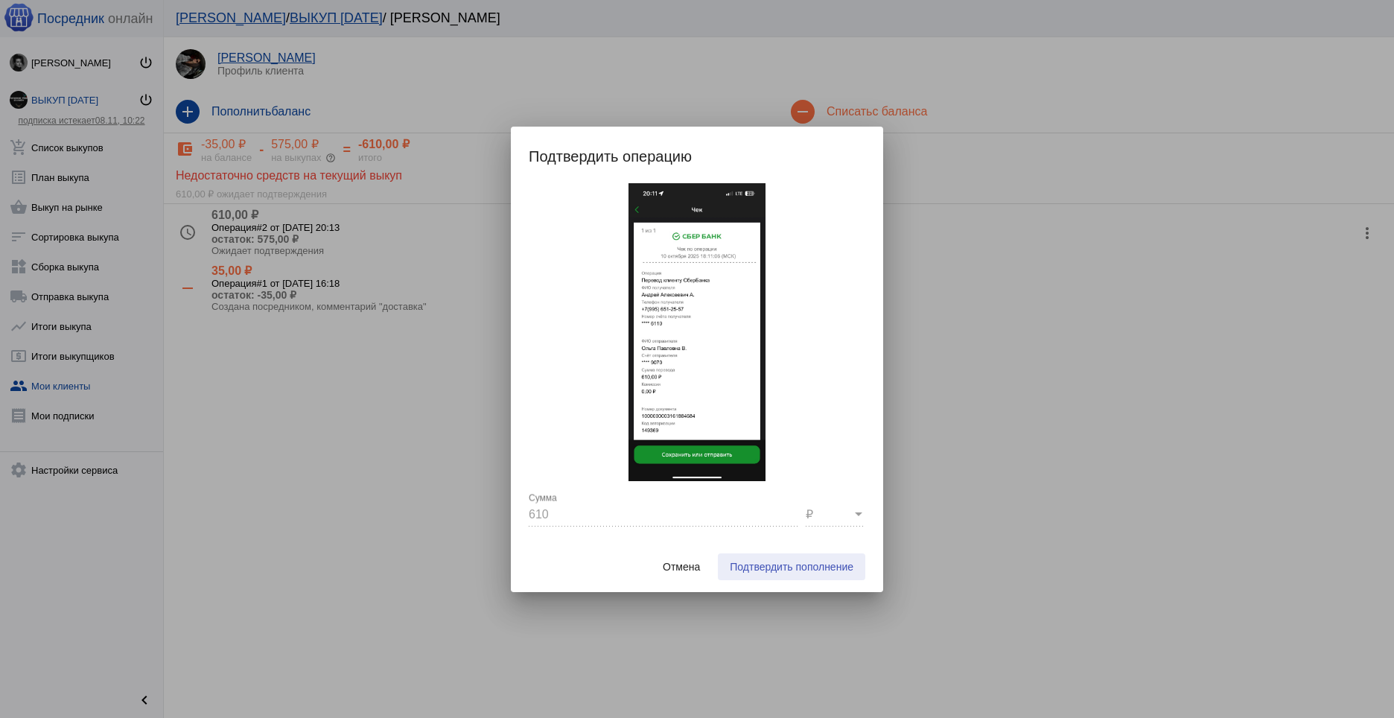
click at [788, 566] on span "Подтвердить пополнение" at bounding box center [792, 567] width 124 height 12
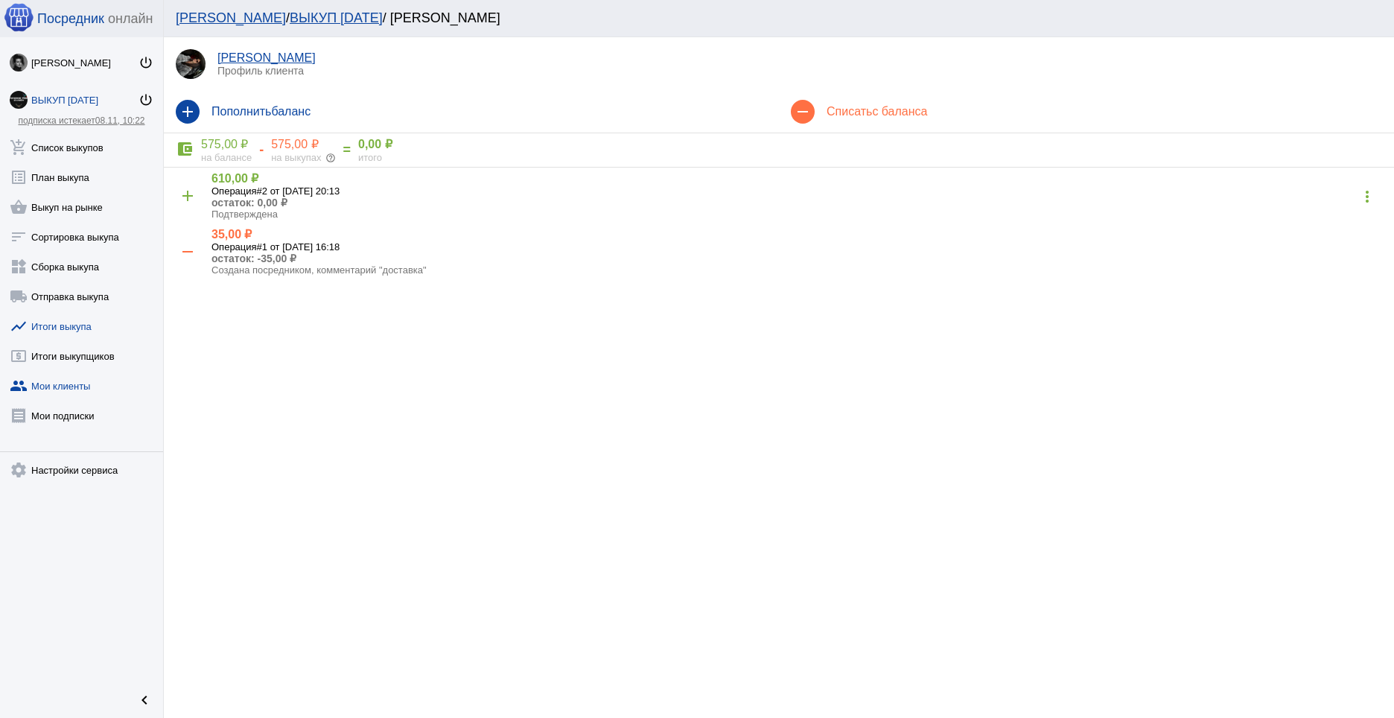
click at [74, 337] on link "show_chart Итоги выкупа" at bounding box center [81, 323] width 163 height 30
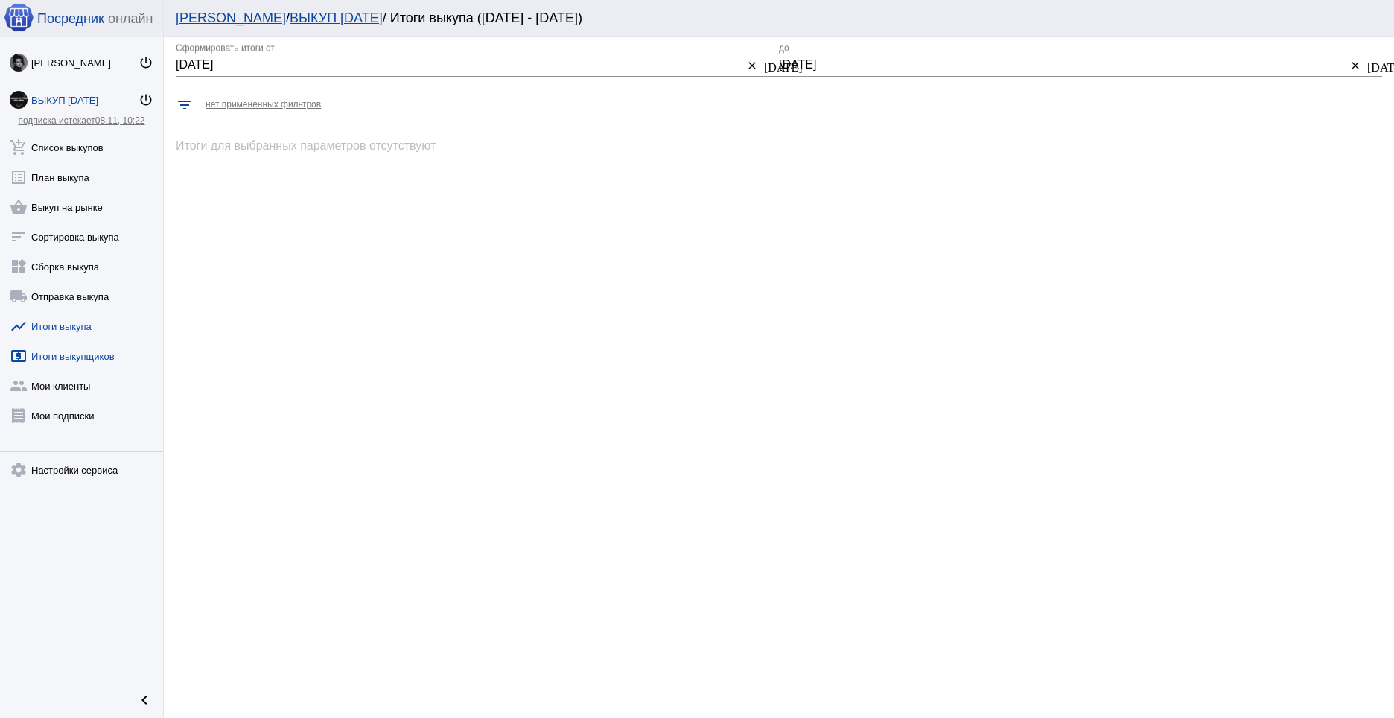
click at [74, 356] on link "local_atm Итоги выкупщиков" at bounding box center [81, 353] width 163 height 30
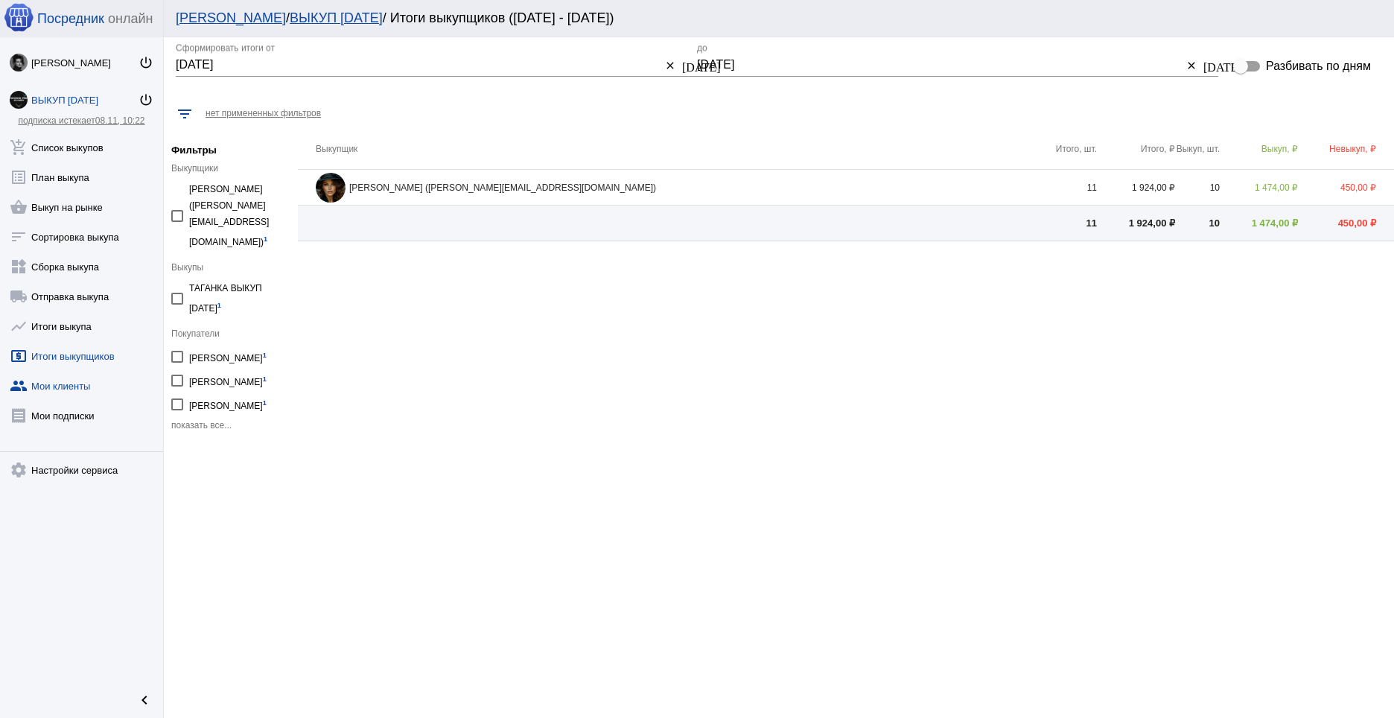
click at [74, 393] on link "group Мои клиенты" at bounding box center [81, 383] width 163 height 30
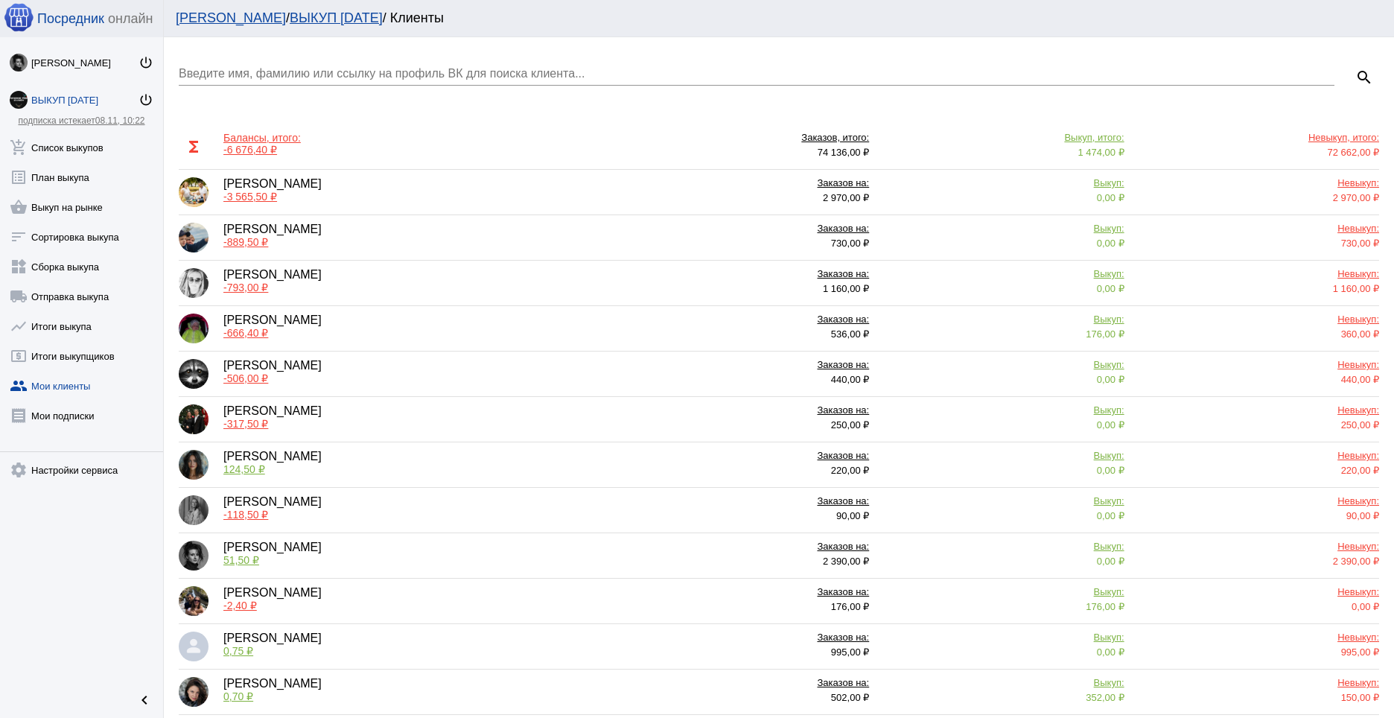
click at [246, 285] on span "-793,00 ₽" at bounding box center [245, 287] width 45 height 12
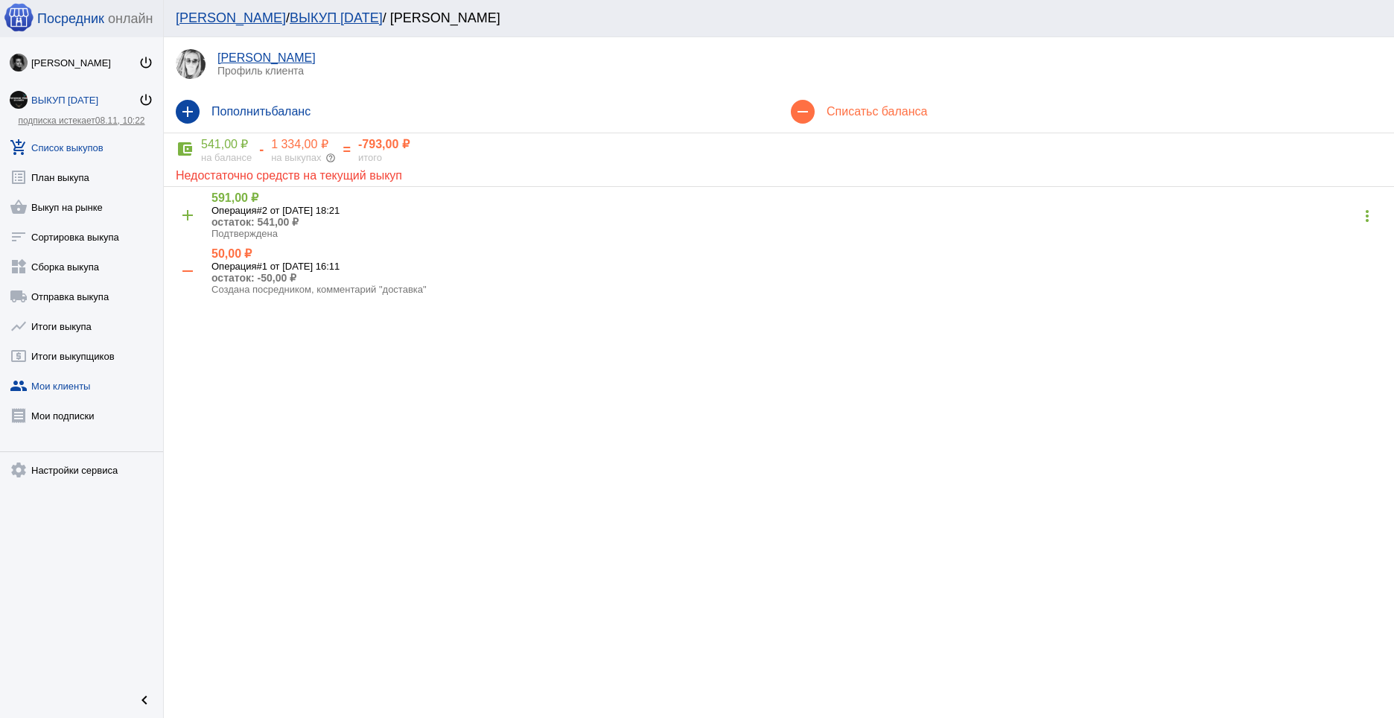
click at [98, 144] on link "add_shopping_cart Список выкупов" at bounding box center [81, 145] width 163 height 30
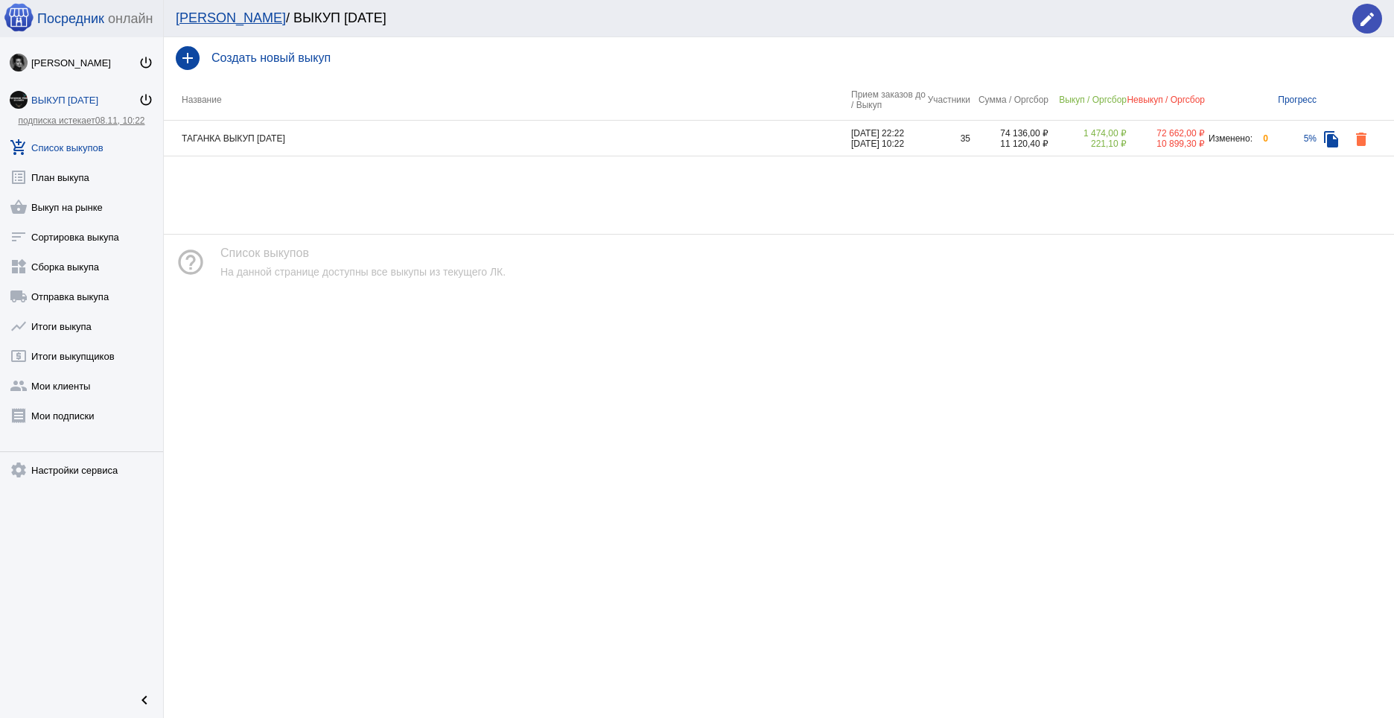
click at [232, 136] on td "ТАГАНКА ВЫКУП [DATE]" at bounding box center [507, 139] width 687 height 36
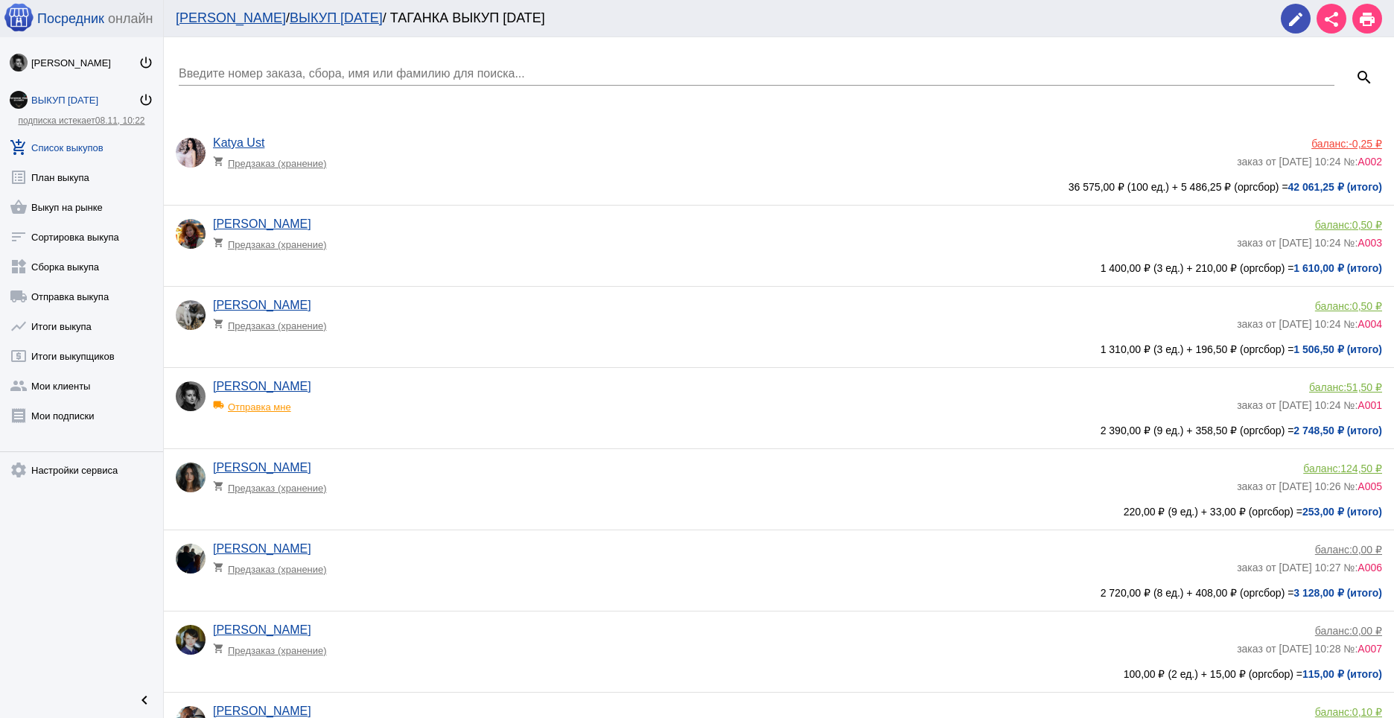
click at [646, 298] on div "[PERSON_NAME] shopping_cart Предзаказ (хранение) баланс: 0,50 ₽ заказ от [DATE]…" at bounding box center [779, 327] width 1230 height 80
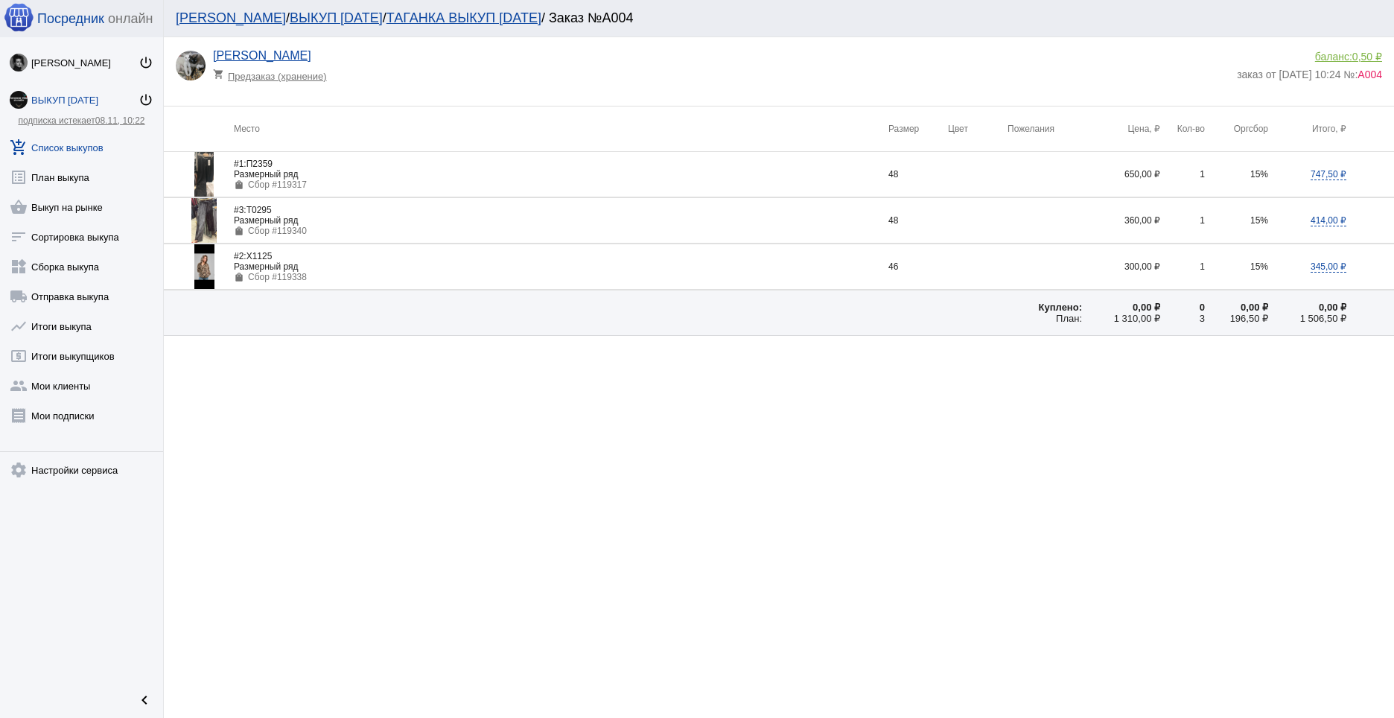
click at [67, 86] on link "ВЫКУП [DATE] power_settings_new" at bounding box center [81, 97] width 163 height 30
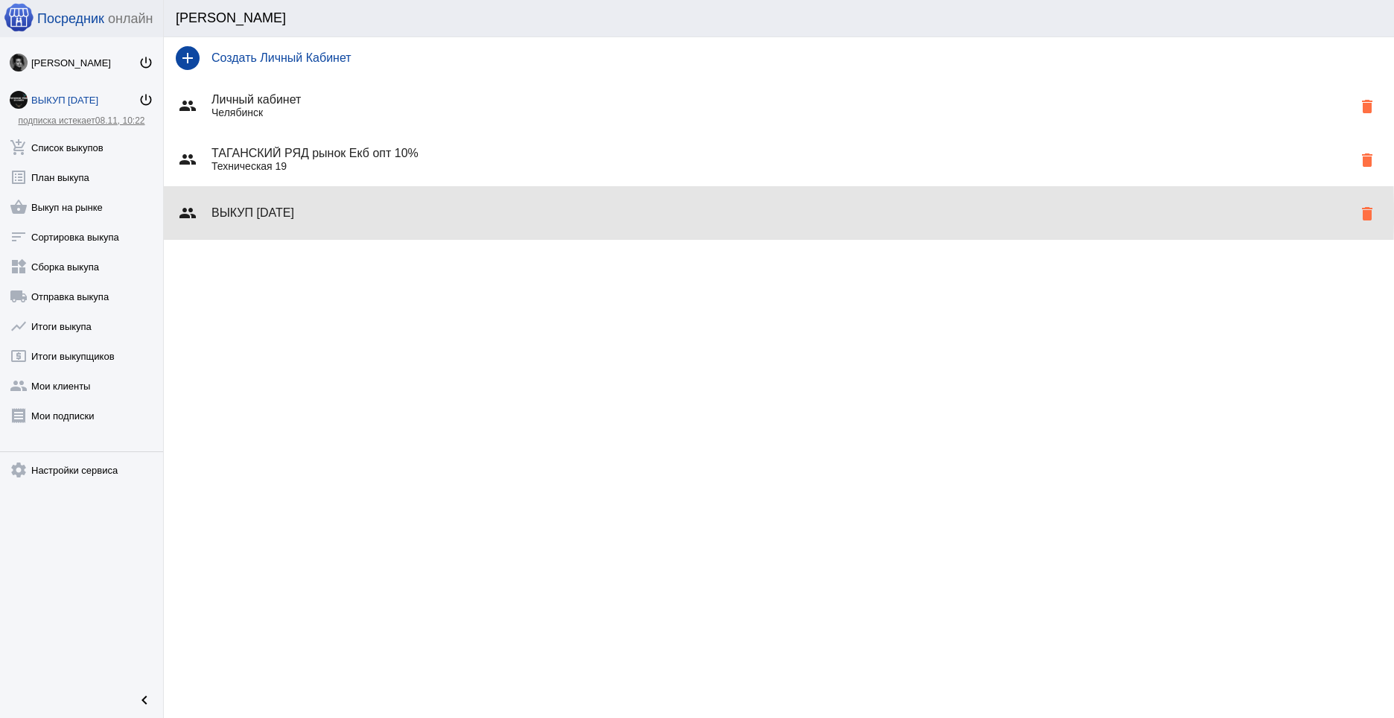
click at [305, 214] on h4 "ВЫКУП [DATE]" at bounding box center [781, 212] width 1141 height 13
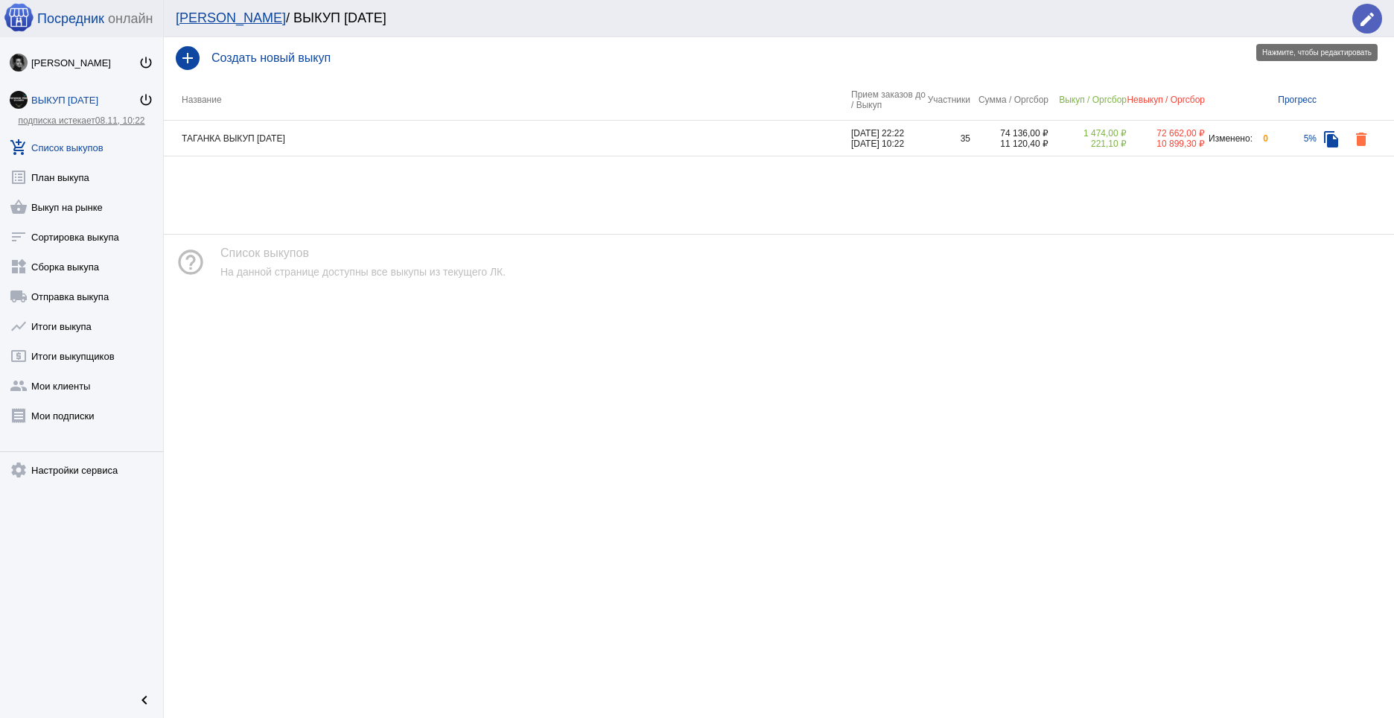
click at [1363, 23] on mat-icon "edit" at bounding box center [1367, 19] width 18 height 18
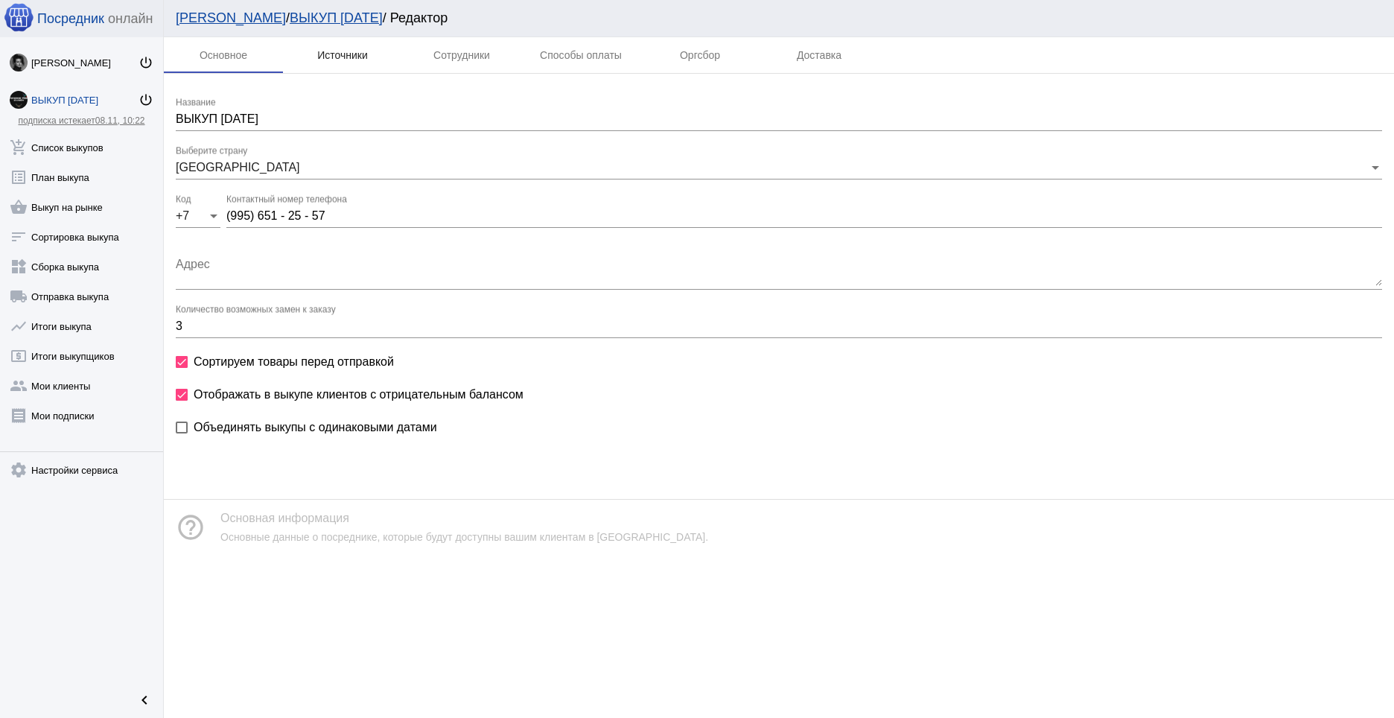
click at [375, 49] on div "Источники" at bounding box center [342, 55] width 119 height 36
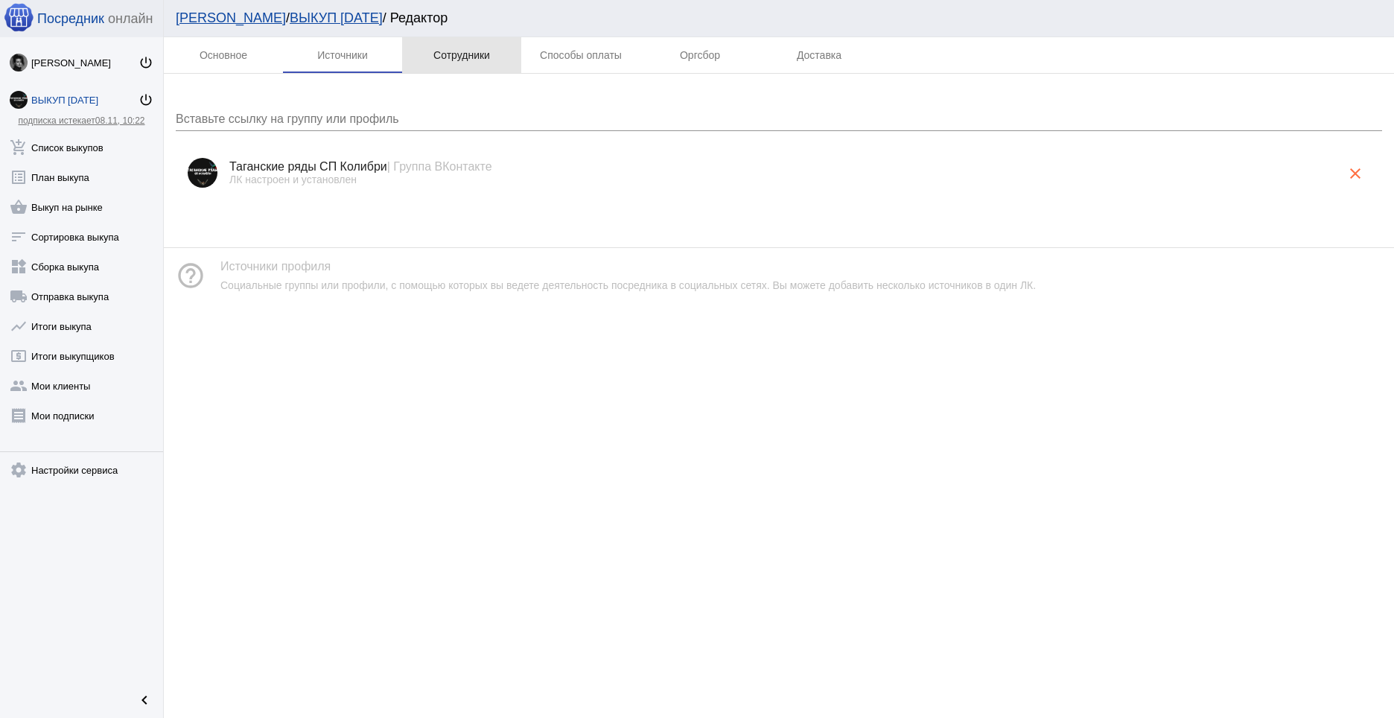
click at [484, 48] on div "Сотрудники" at bounding box center [461, 55] width 119 height 36
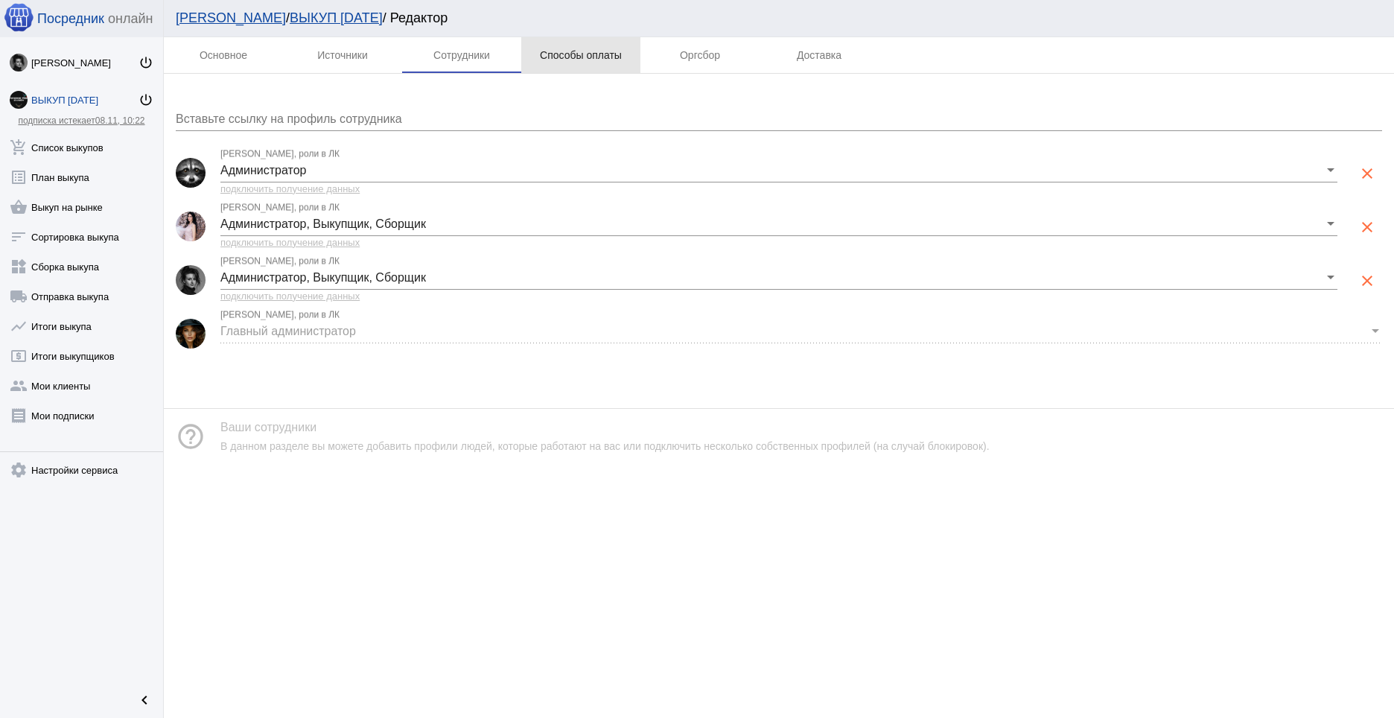
click at [625, 46] on div "Способы оплаты" at bounding box center [580, 55] width 119 height 36
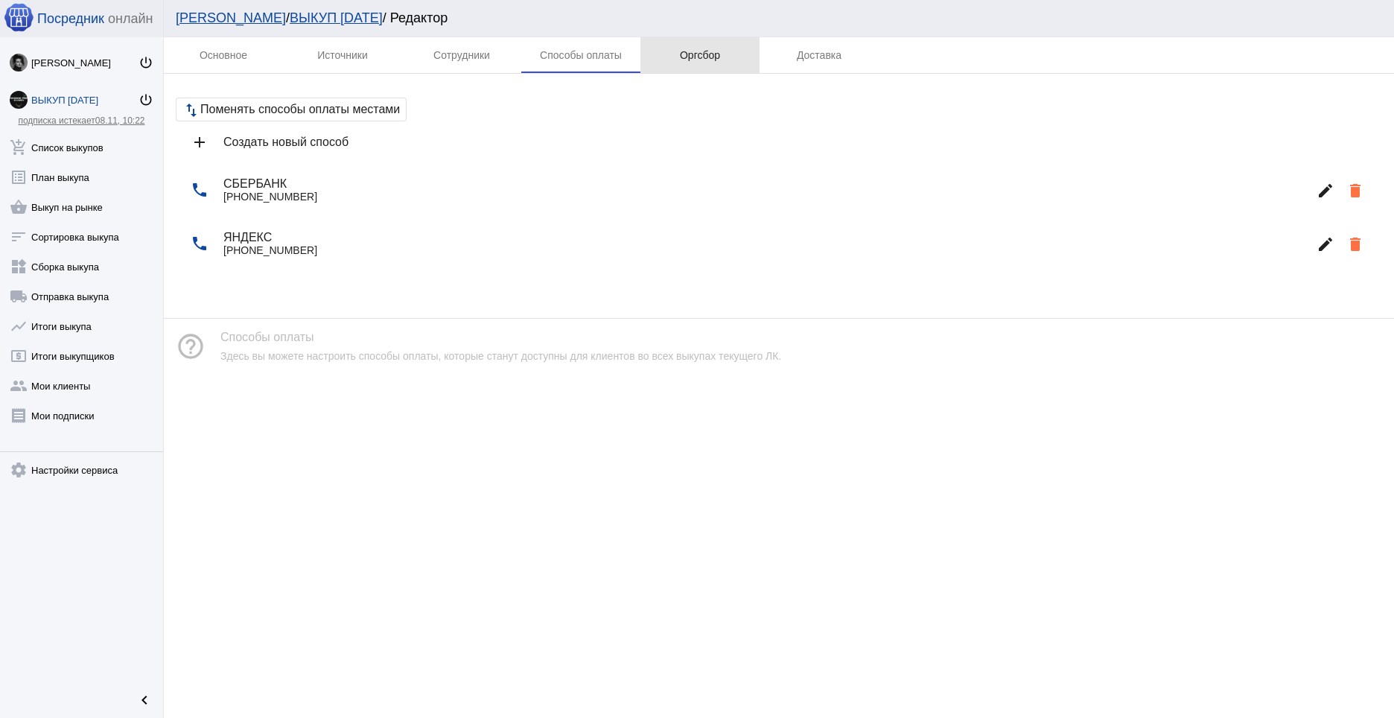
click at [695, 71] on div "Оргсбор" at bounding box center [699, 55] width 119 height 36
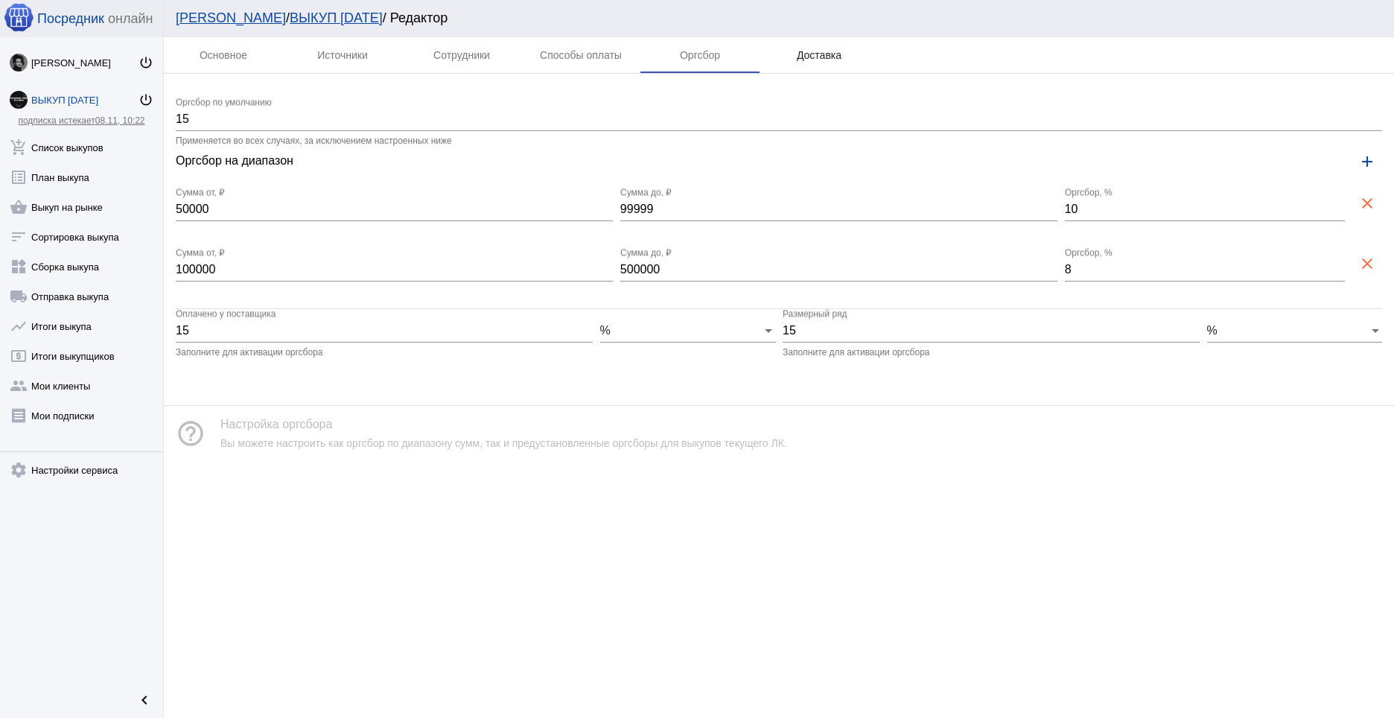
click at [797, 59] on div "Доставка" at bounding box center [819, 55] width 45 height 12
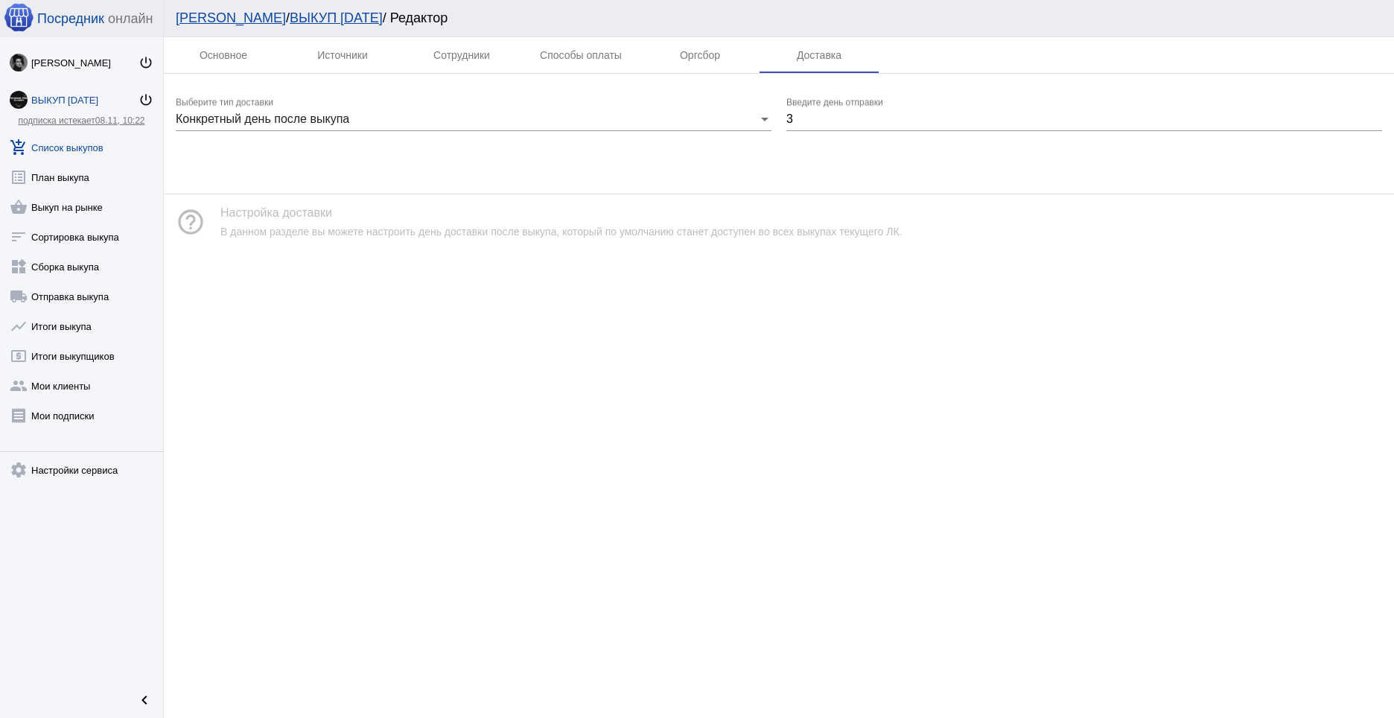
click at [85, 140] on link "add_shopping_cart Список выкупов" at bounding box center [81, 145] width 163 height 30
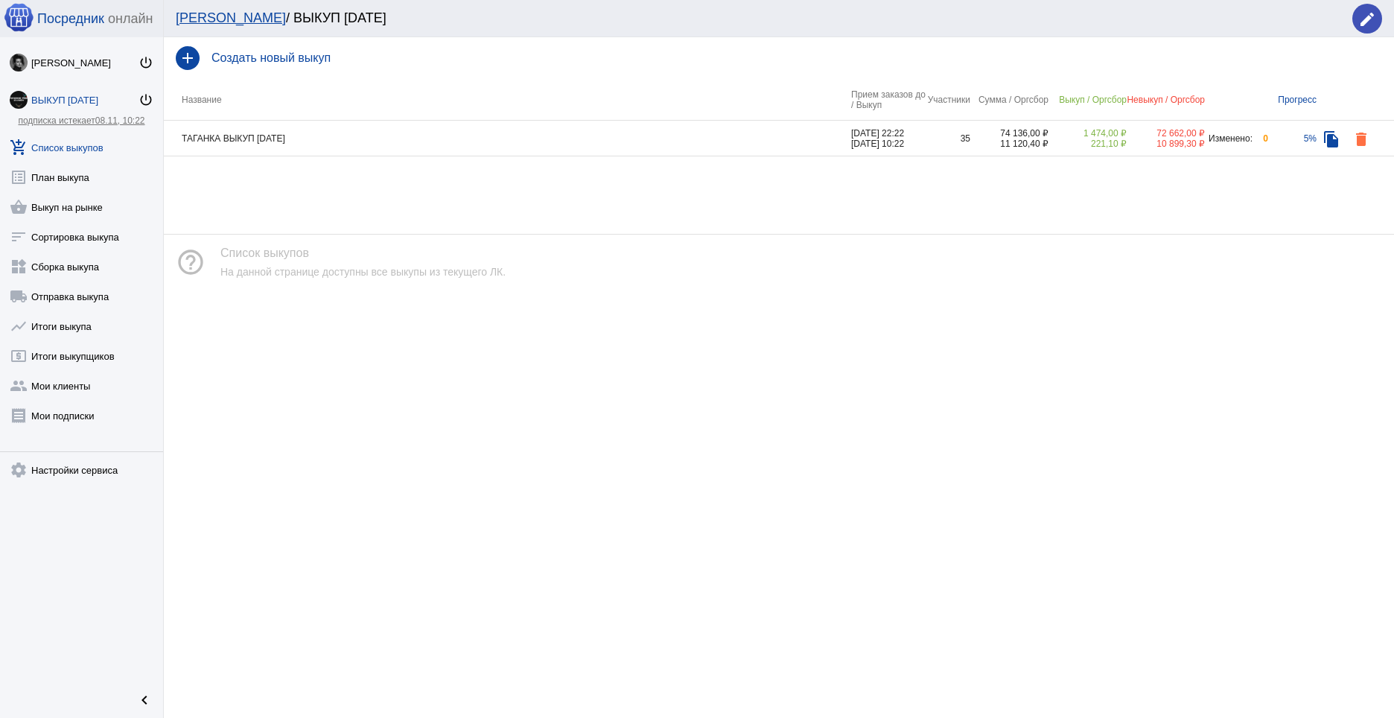
click at [357, 137] on td "ТАГАНКА ВЫКУП [DATE]" at bounding box center [507, 139] width 687 height 36
